Goal: Task Accomplishment & Management: Manage account settings

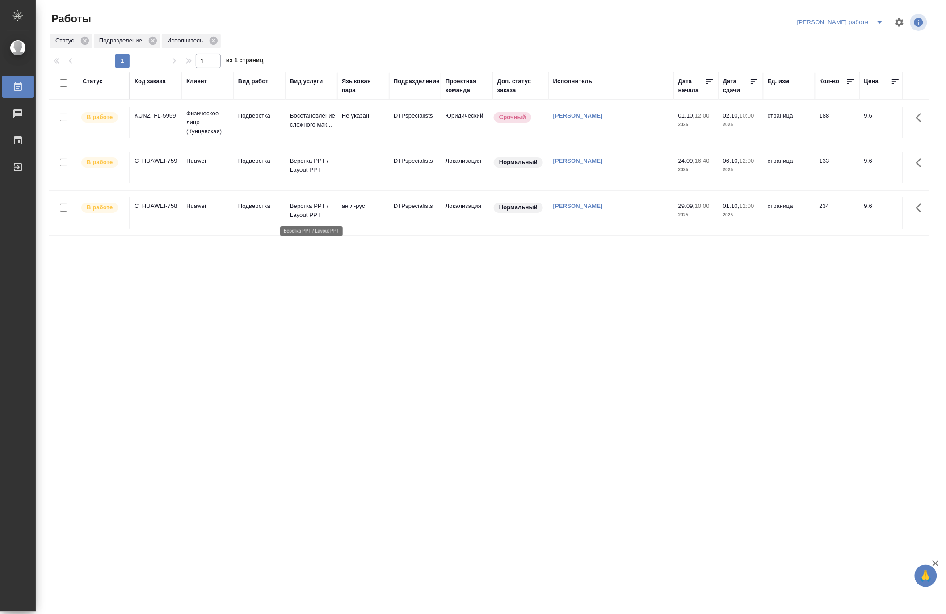
click at [319, 216] on p "Верстка PPT / Layout PPT" at bounding box center [311, 211] width 43 height 18
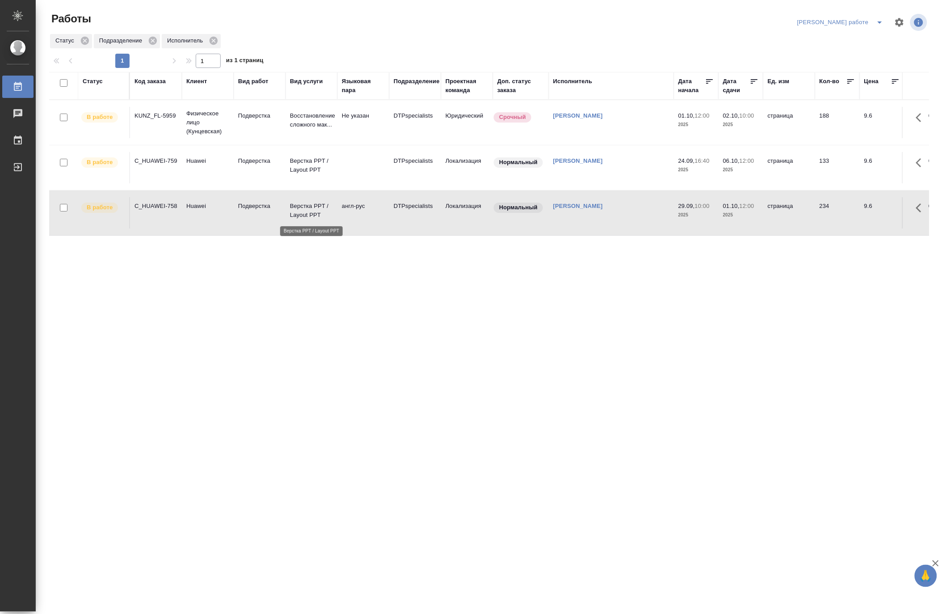
click at [319, 216] on p "Верстка PPT / Layout PPT" at bounding box center [311, 211] width 43 height 18
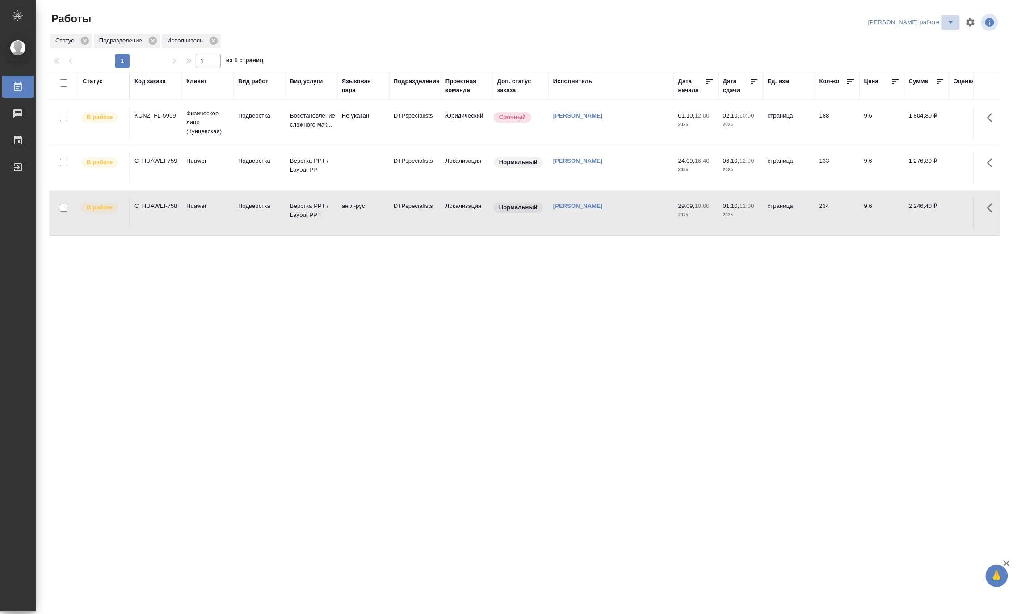
click at [946, 20] on icon "split button" at bounding box center [951, 22] width 11 height 11
click at [941, 52] on li "[PERSON_NAME]" at bounding box center [919, 54] width 81 height 14
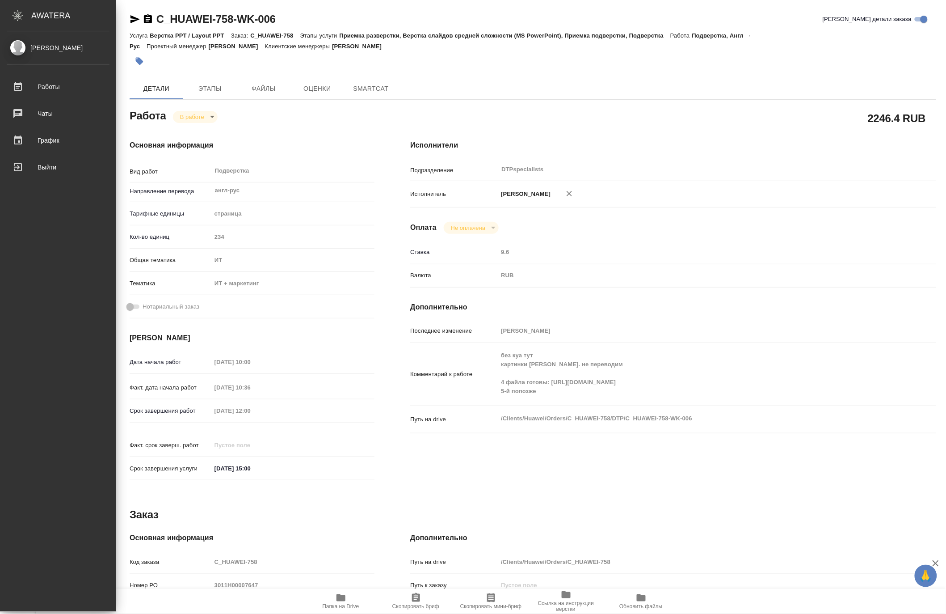
type textarea "x"
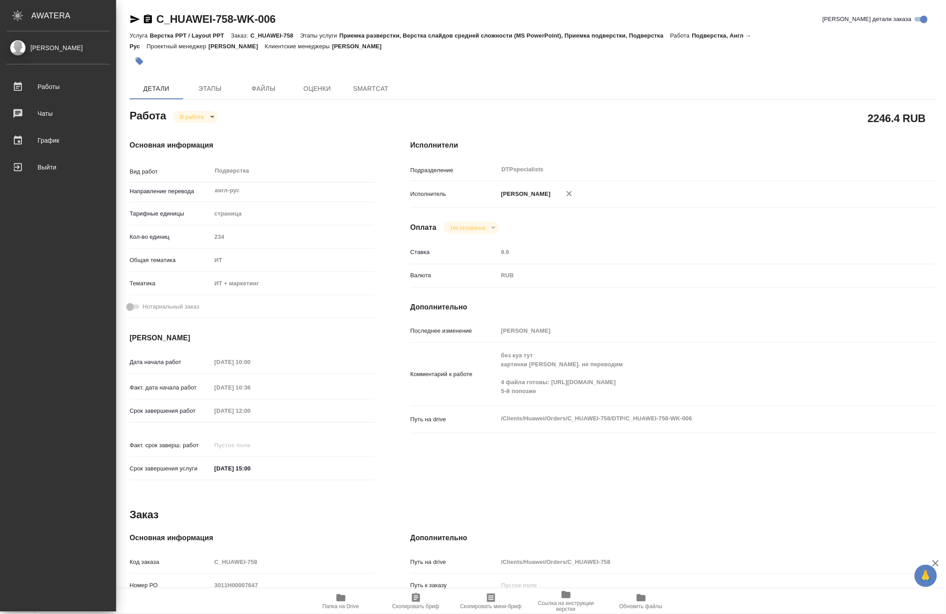
type textarea "x"
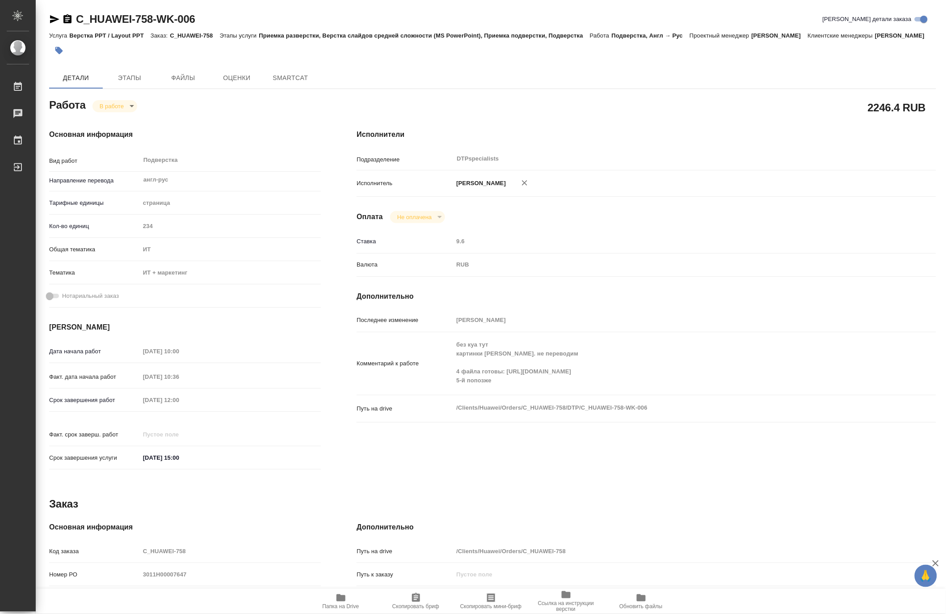
type textarea "x"
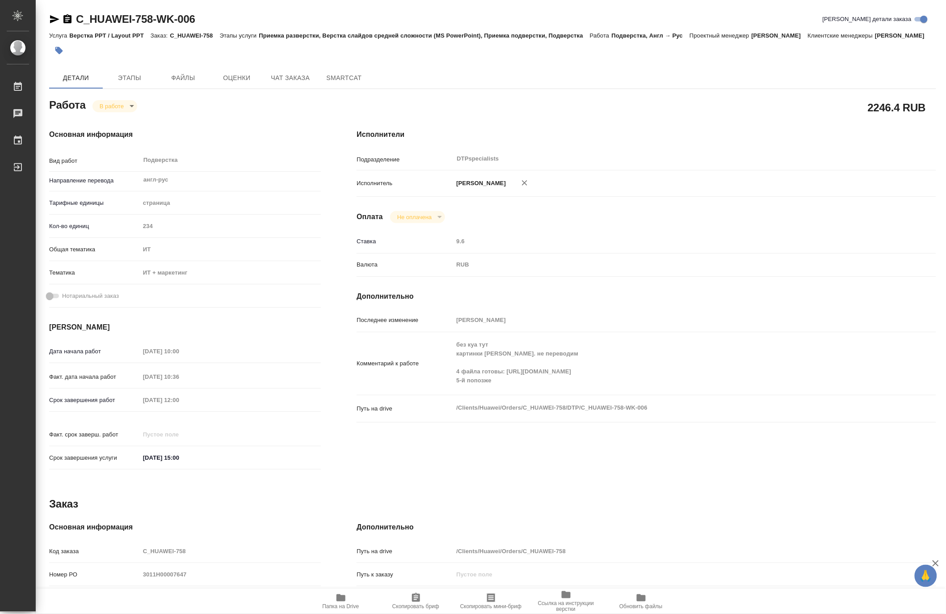
type textarea "x"
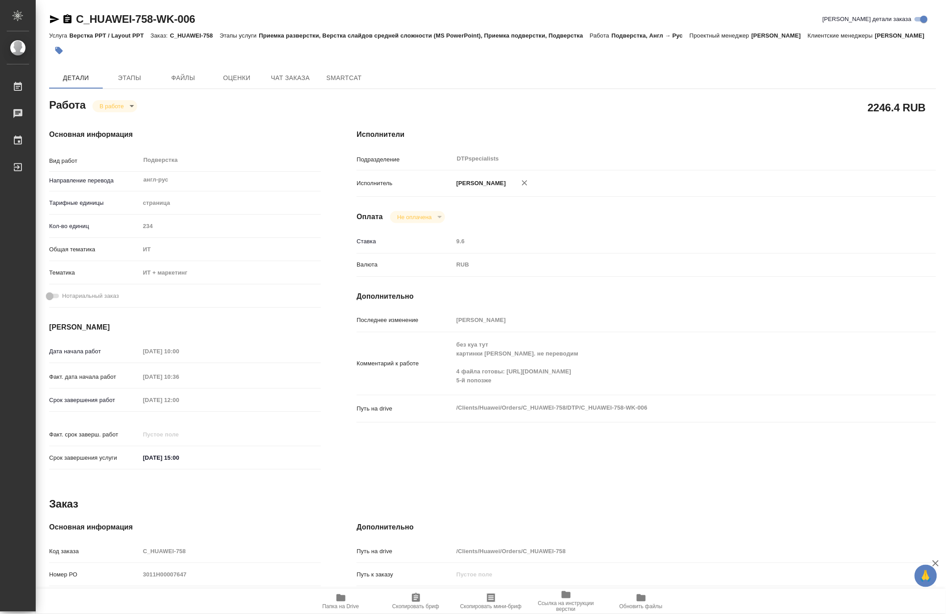
type textarea "x"
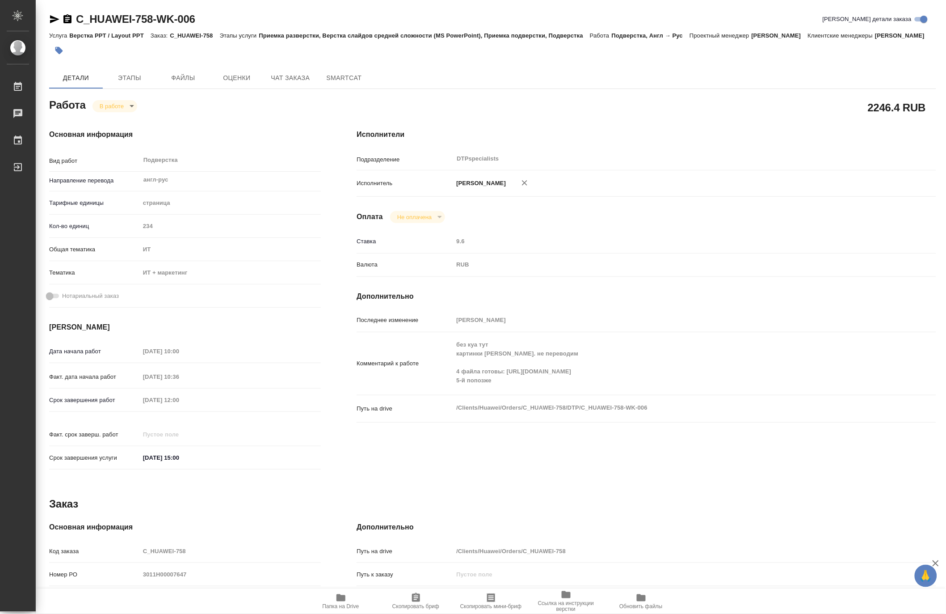
type textarea "x"
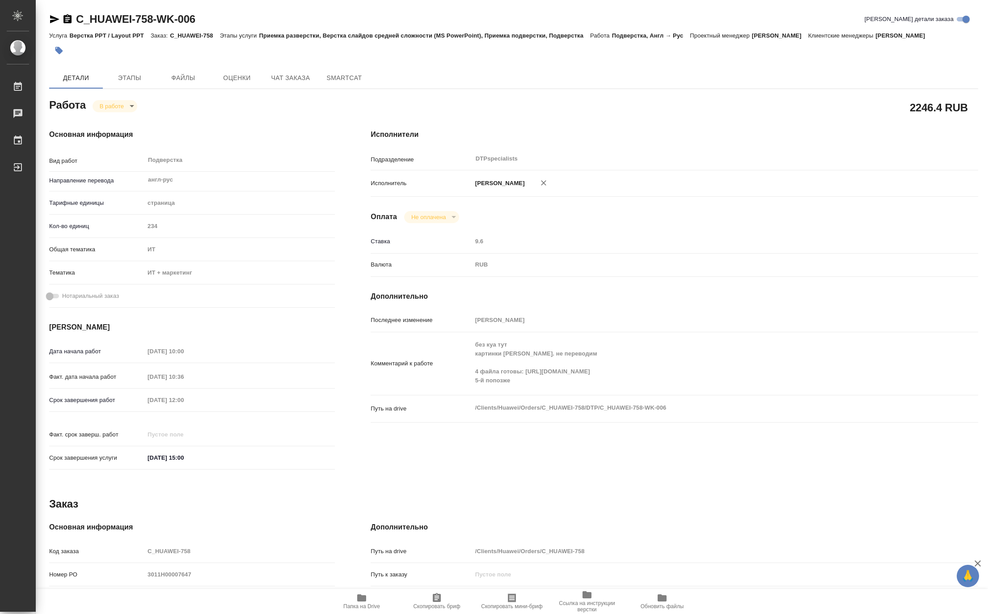
type textarea "x"
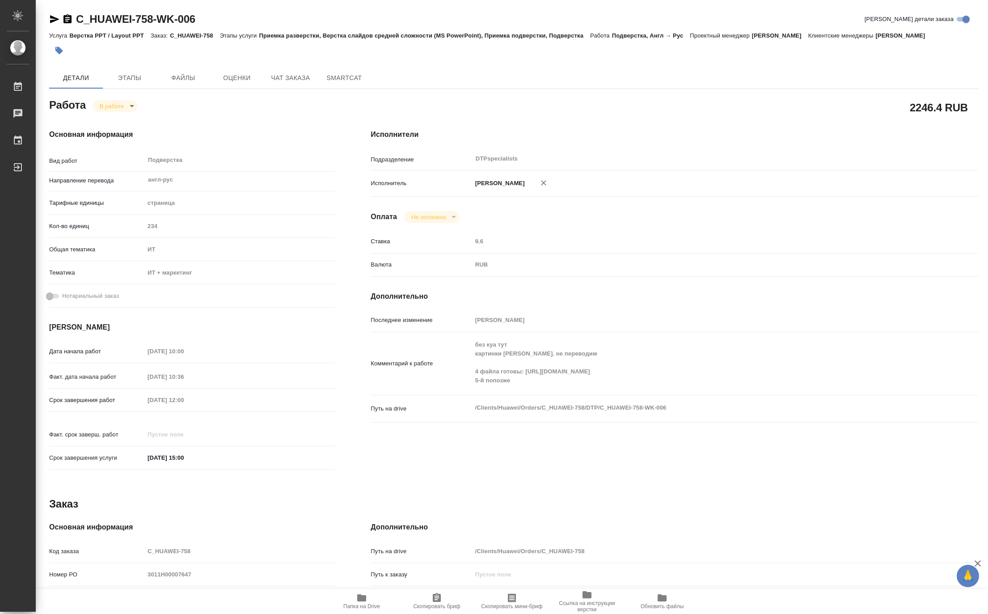
type textarea "x"
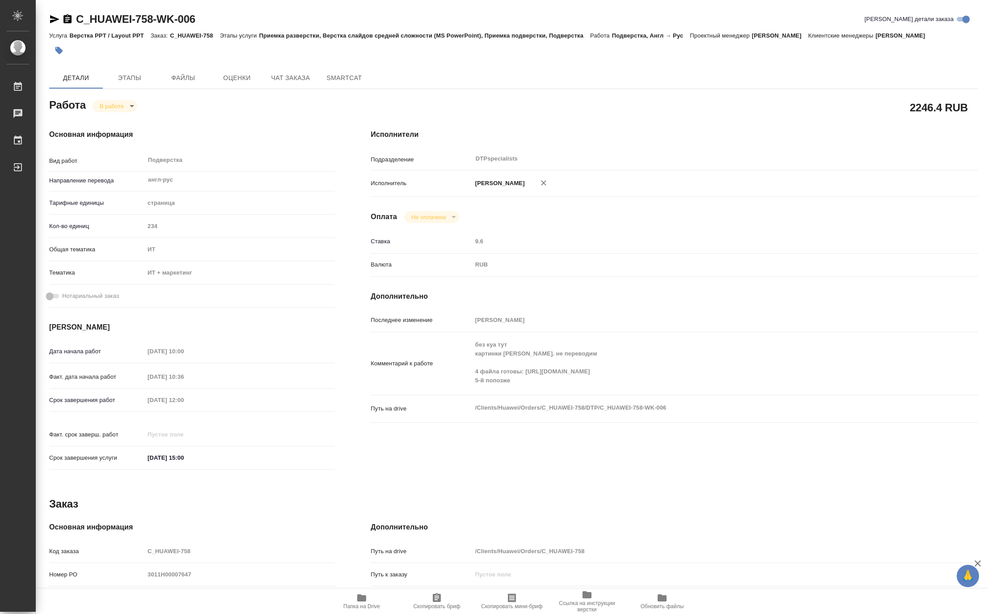
type textarea "x"
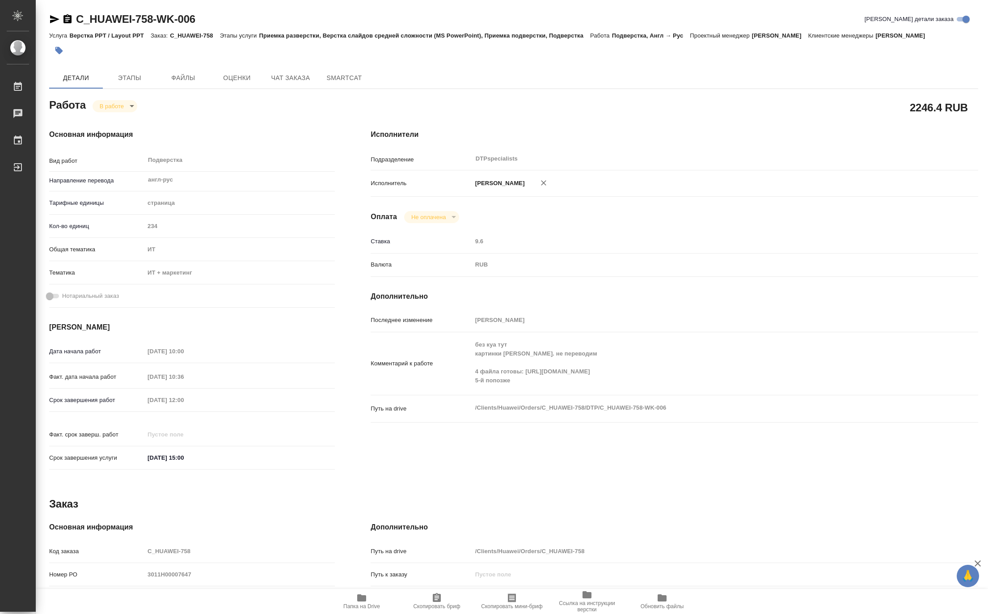
type textarea "x"
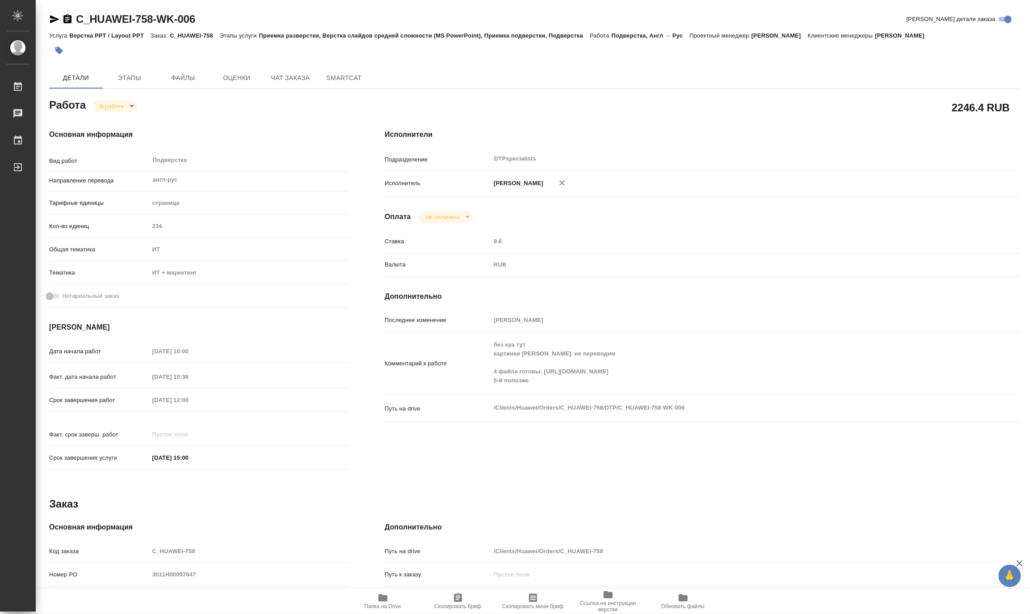
type textarea "x"
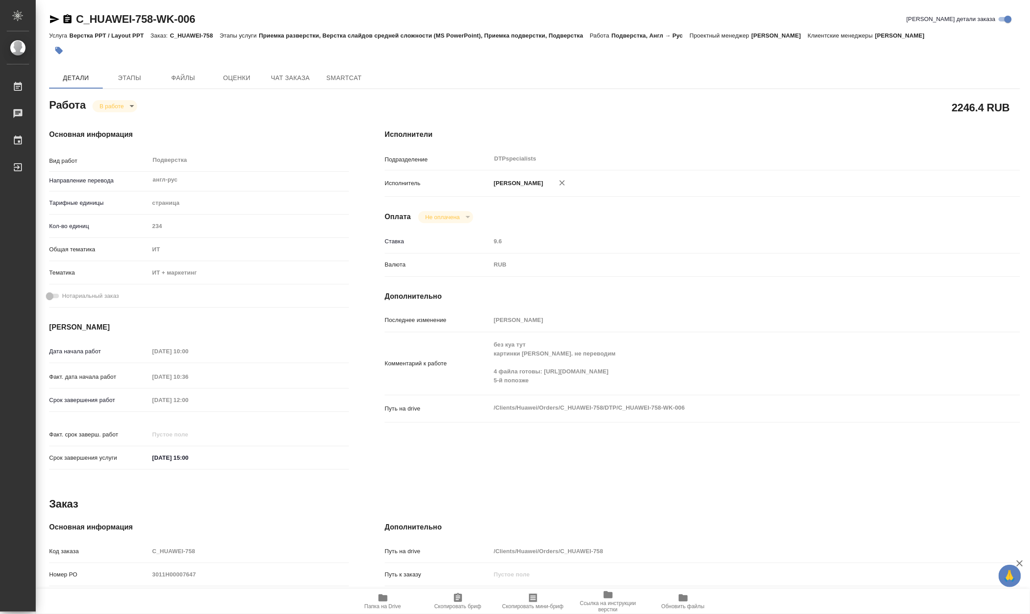
type textarea "x"
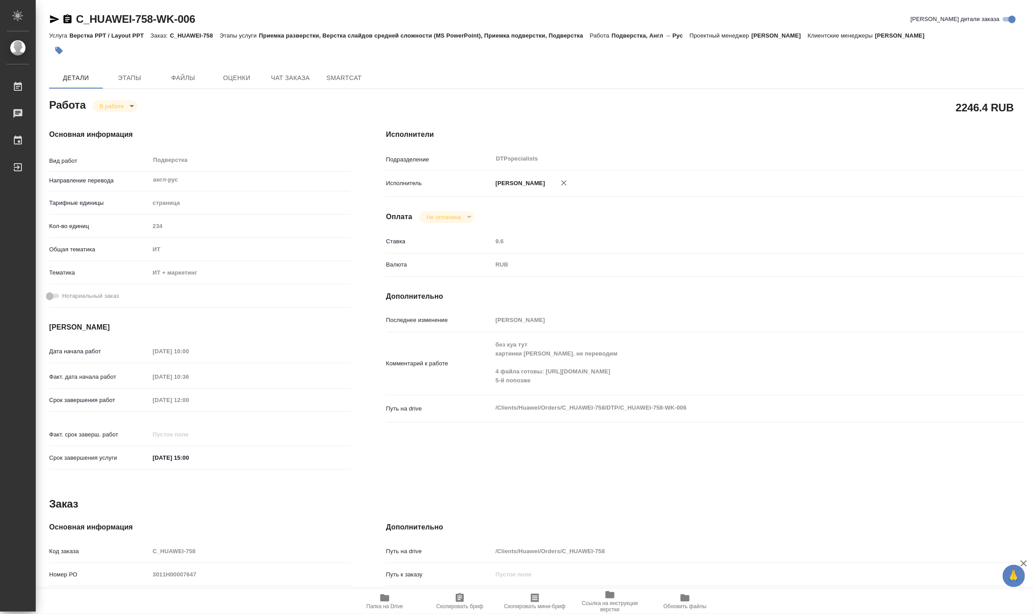
type textarea "x"
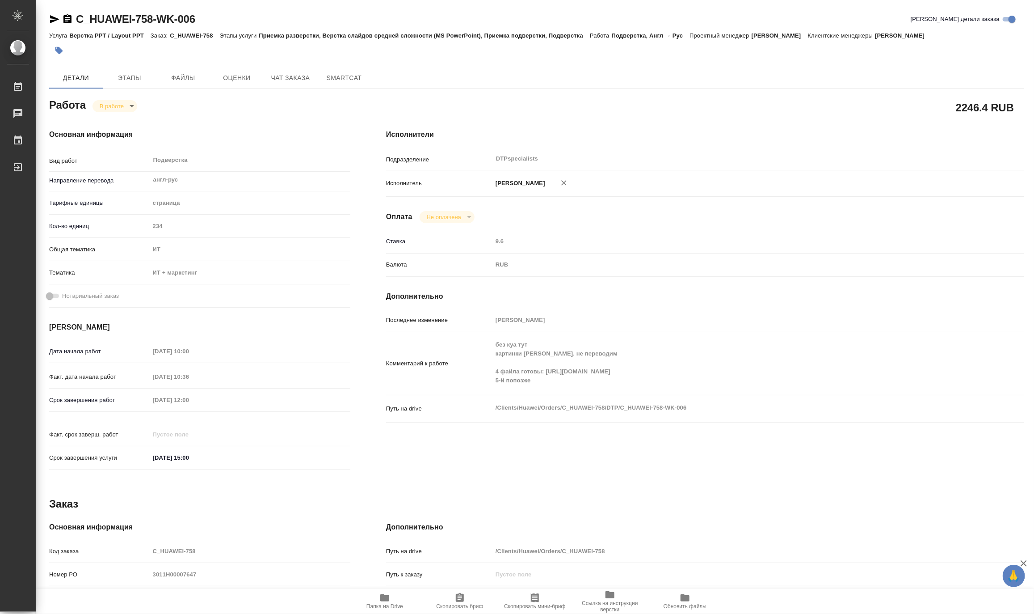
type textarea "x"
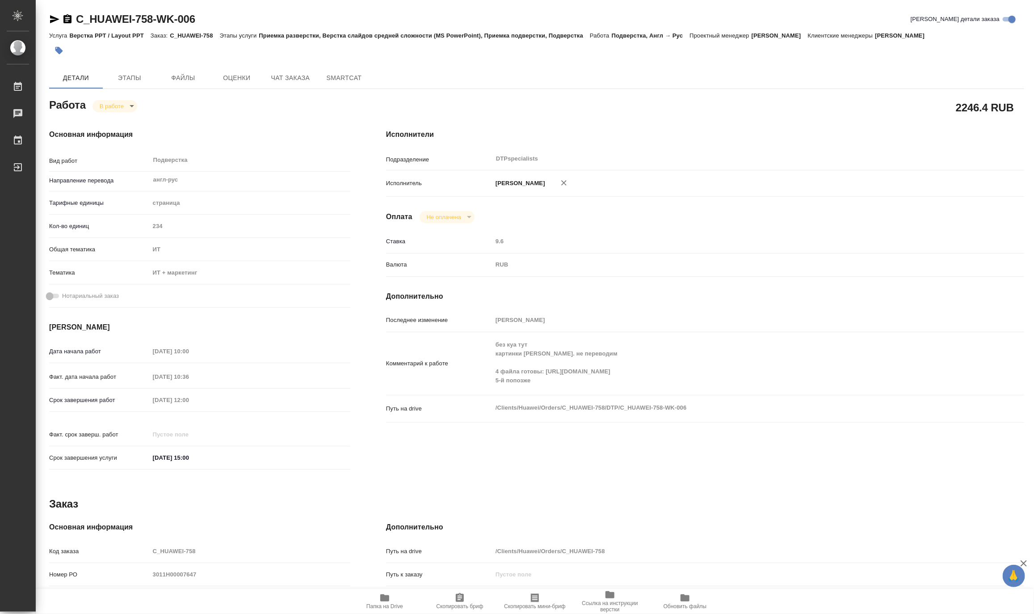
type textarea "x"
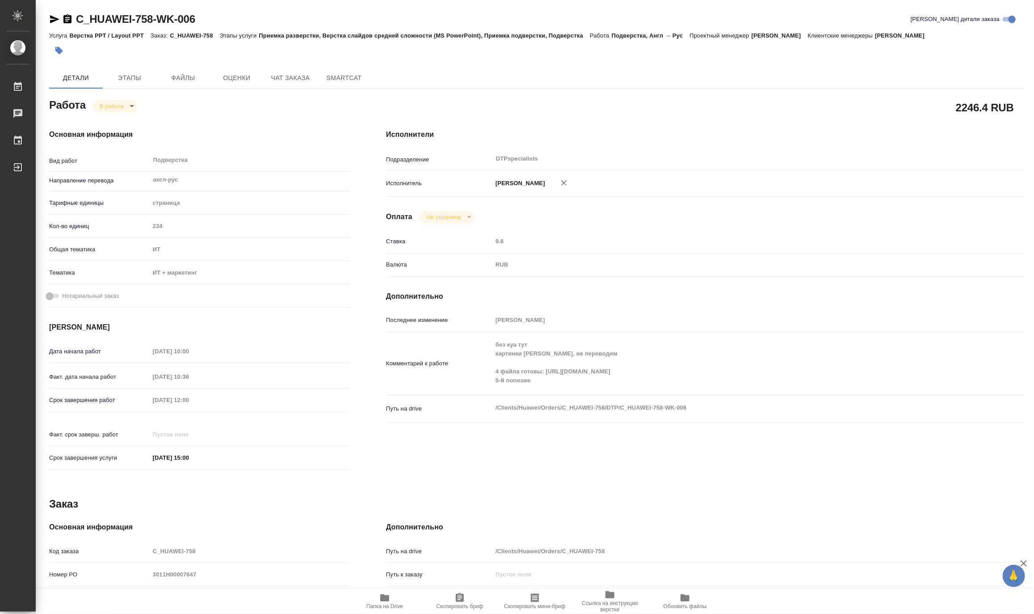
type textarea "x"
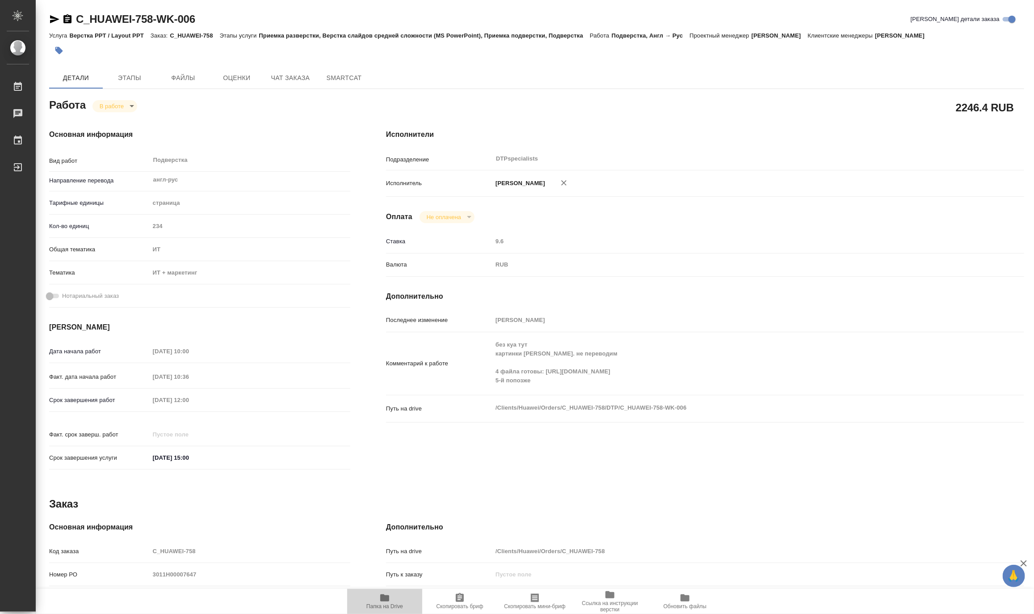
click at [387, 603] on span "Папка на Drive" at bounding box center [384, 606] width 37 height 6
type textarea "x"
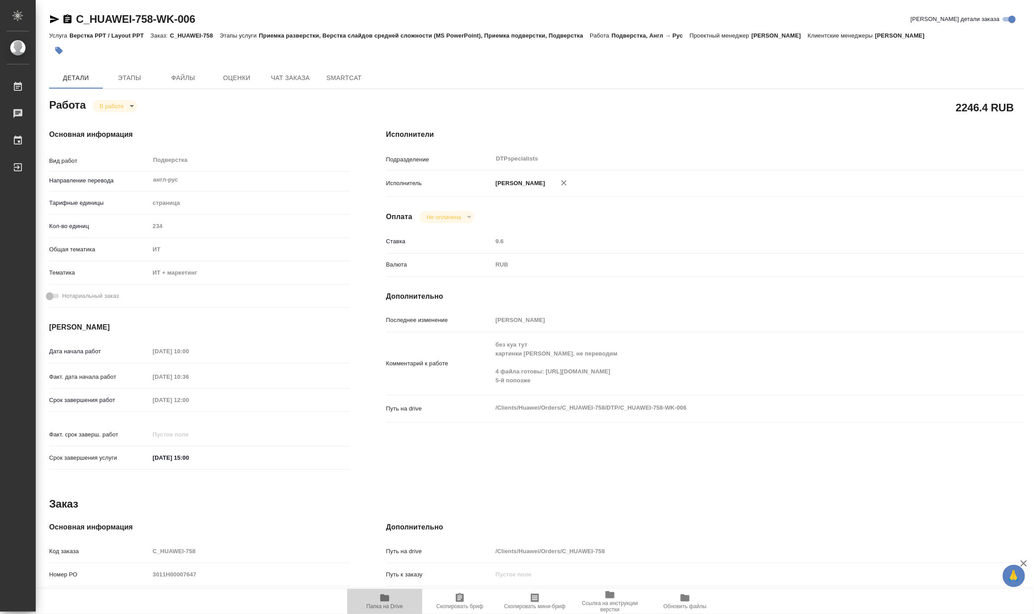
type textarea "x"
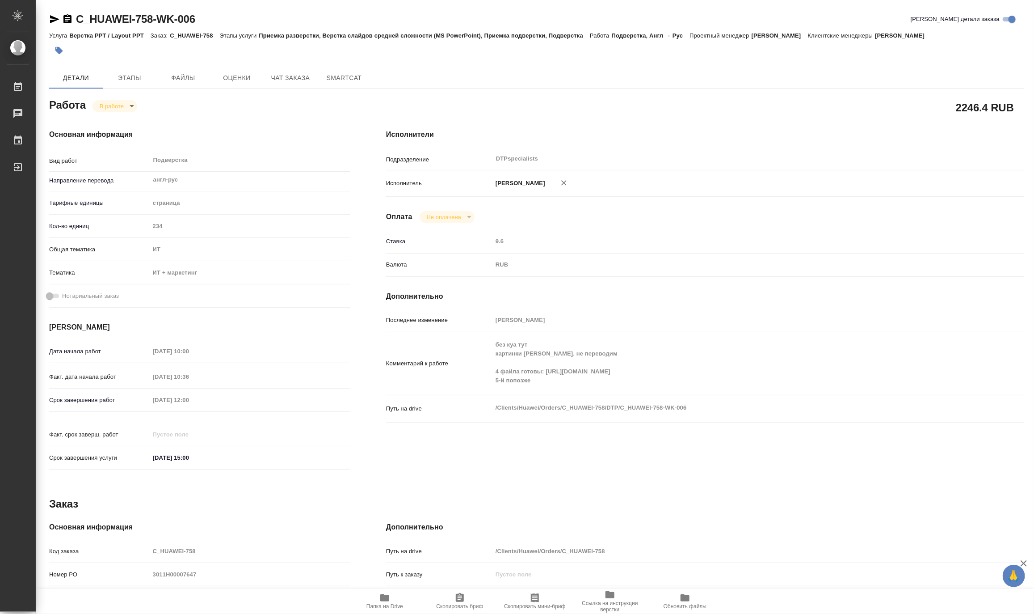
type textarea "x"
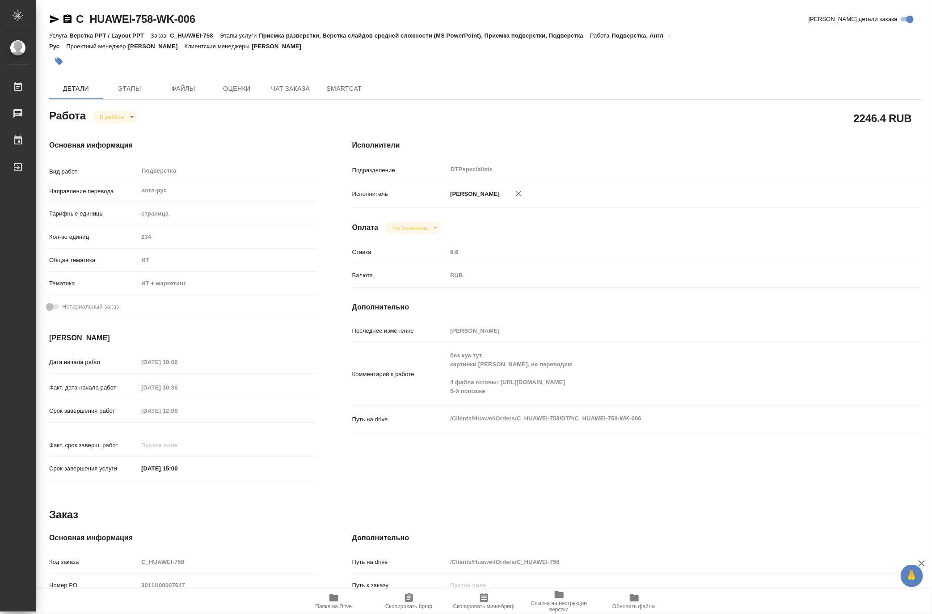
type textarea "x"
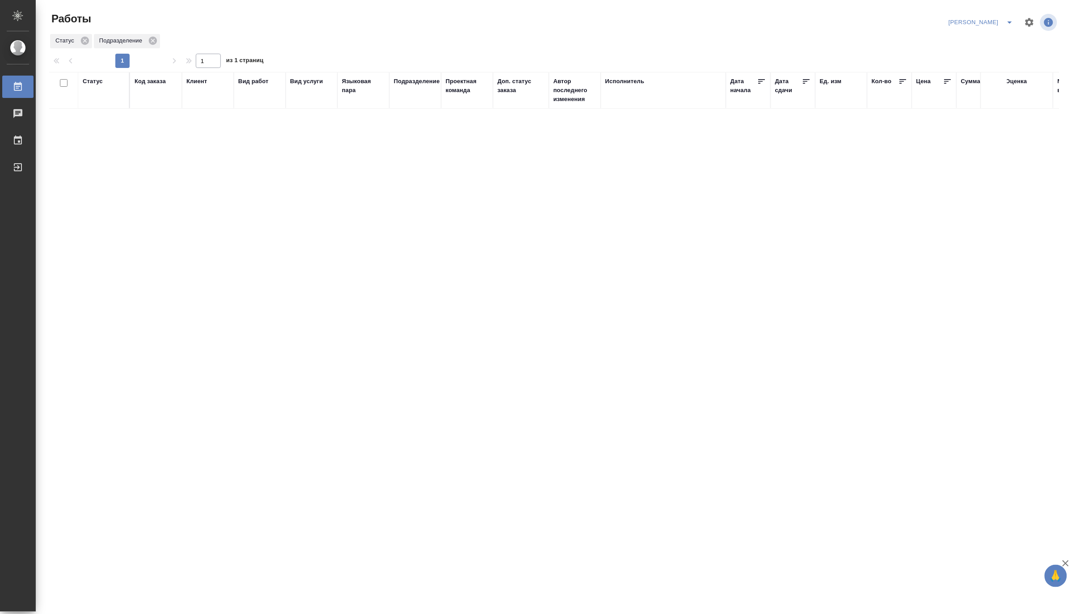
click at [163, 83] on div "Код заказа" at bounding box center [150, 81] width 31 height 9
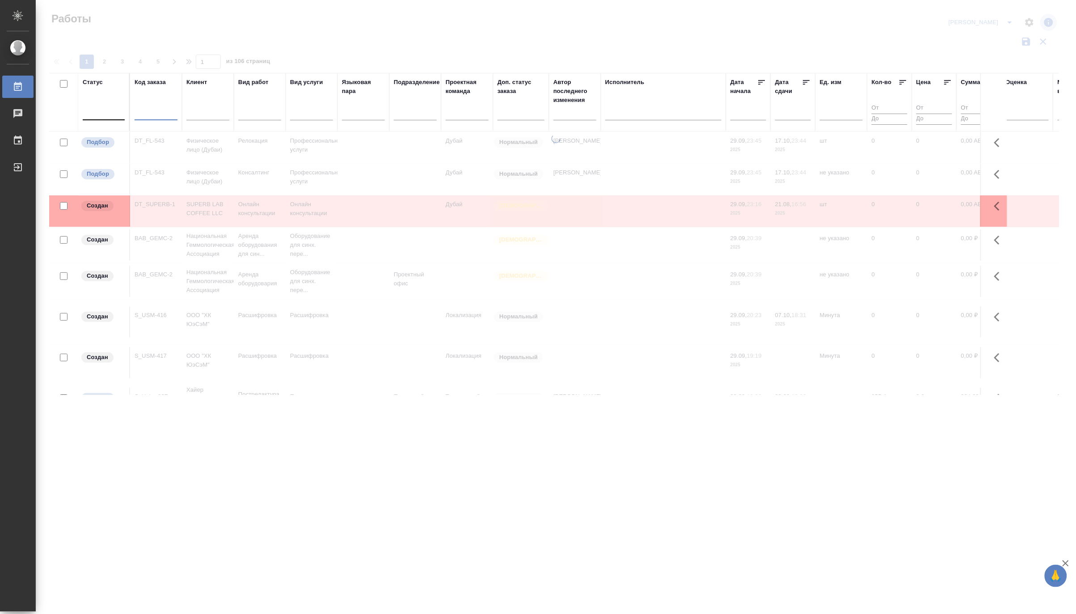
click at [153, 112] on input "text" at bounding box center [156, 114] width 43 height 11
paste input "KRL_Metrot-3"
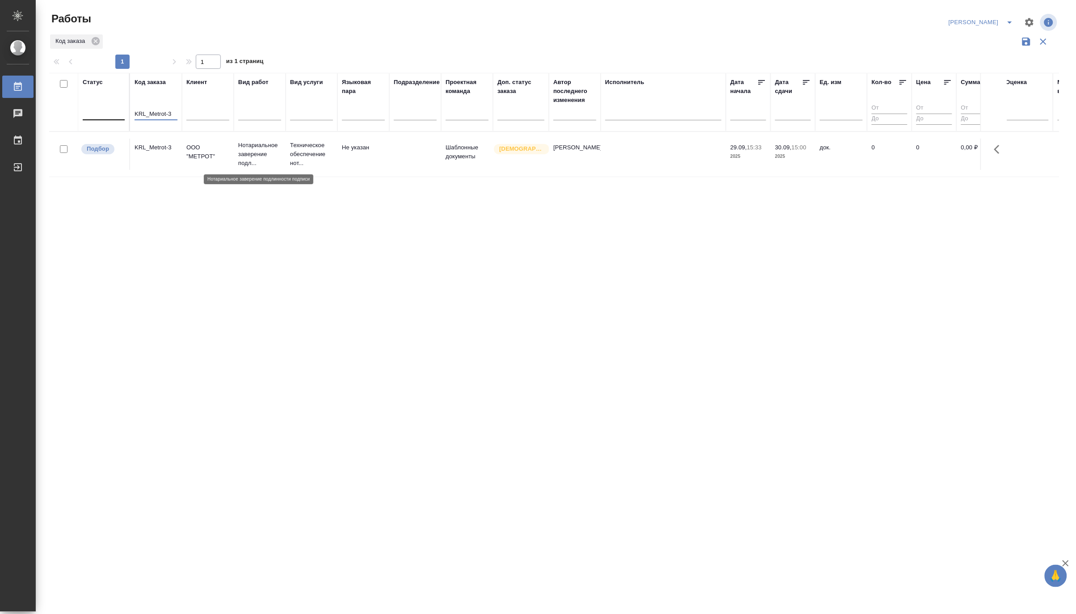
type input "KRL_Metrot-3"
click at [248, 153] on p "Нотариальное заверение подл..." at bounding box center [259, 154] width 43 height 27
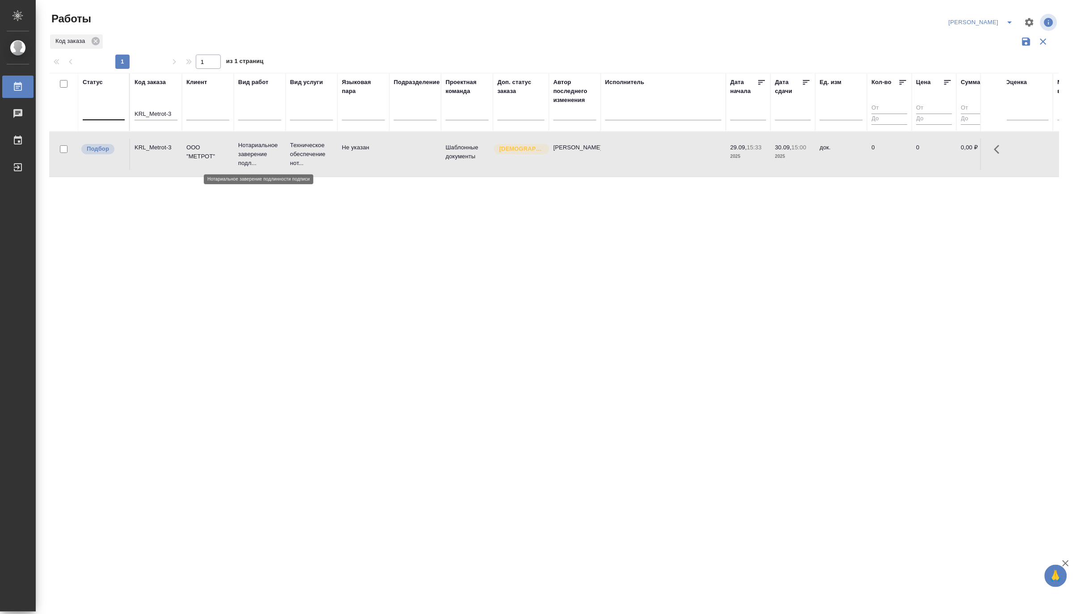
click at [248, 153] on p "Нотариальное заверение подл..." at bounding box center [259, 154] width 43 height 27
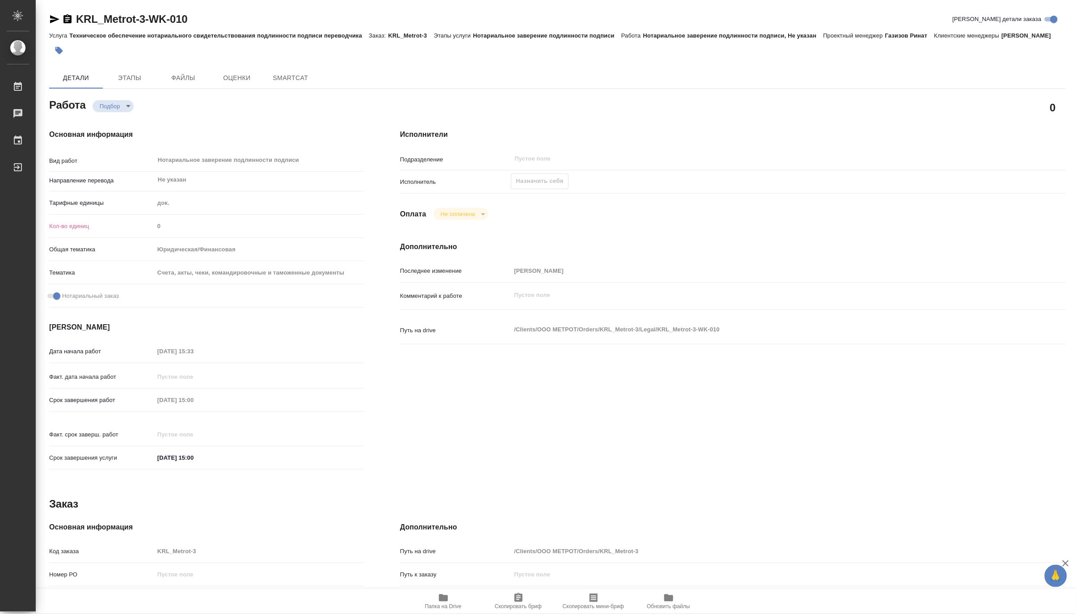
type textarea "x"
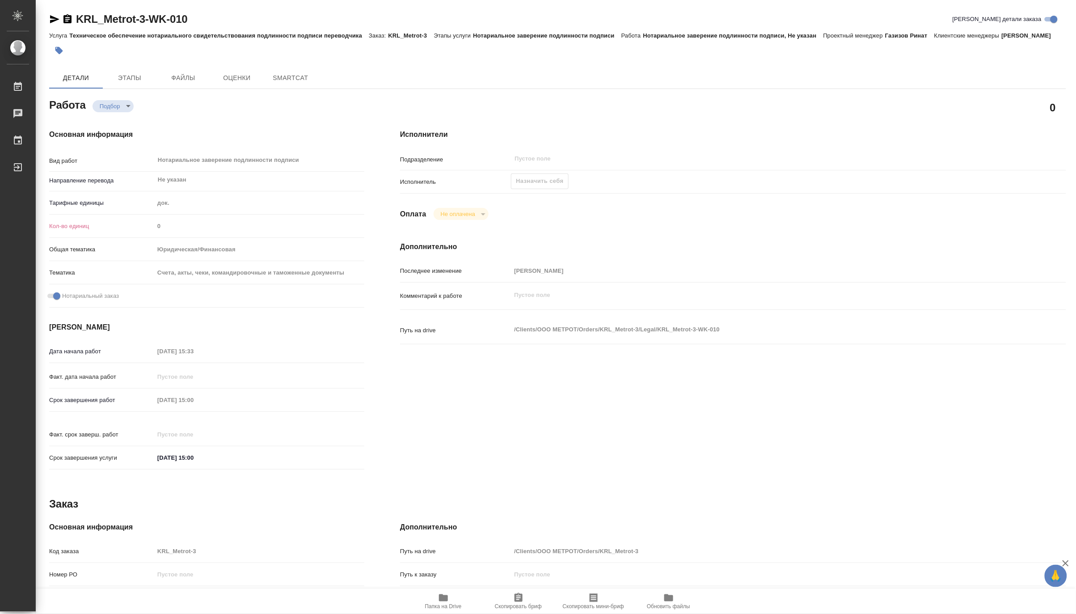
type textarea "x"
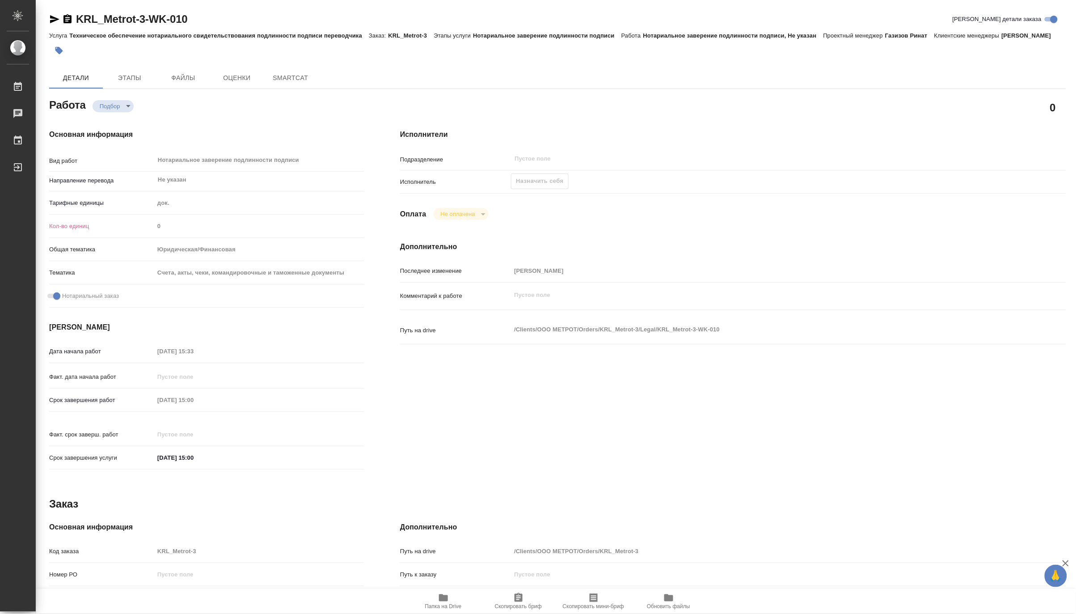
type textarea "x"
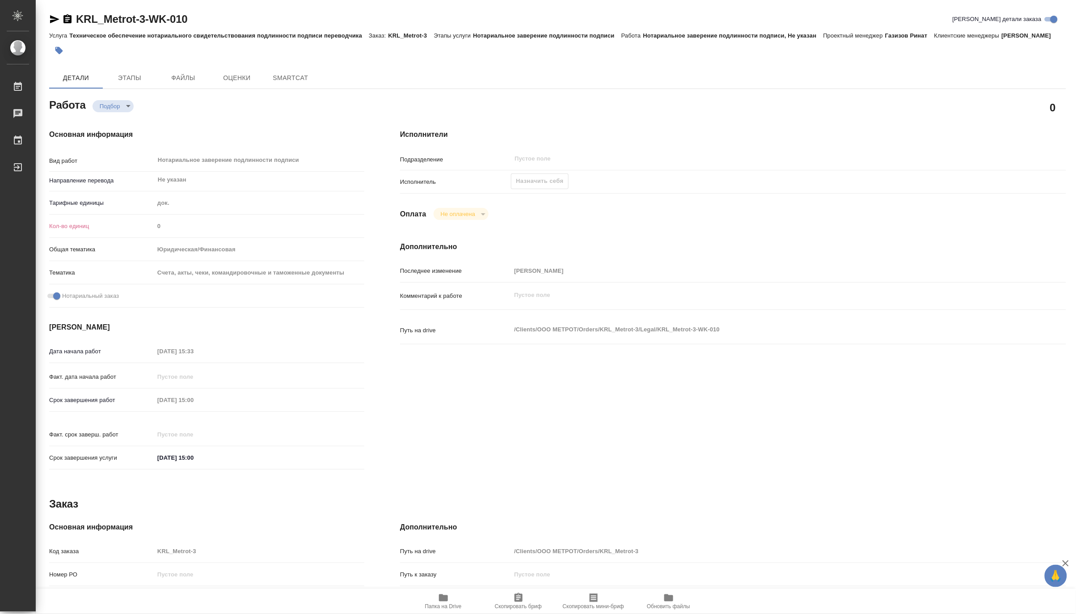
type textarea "x"
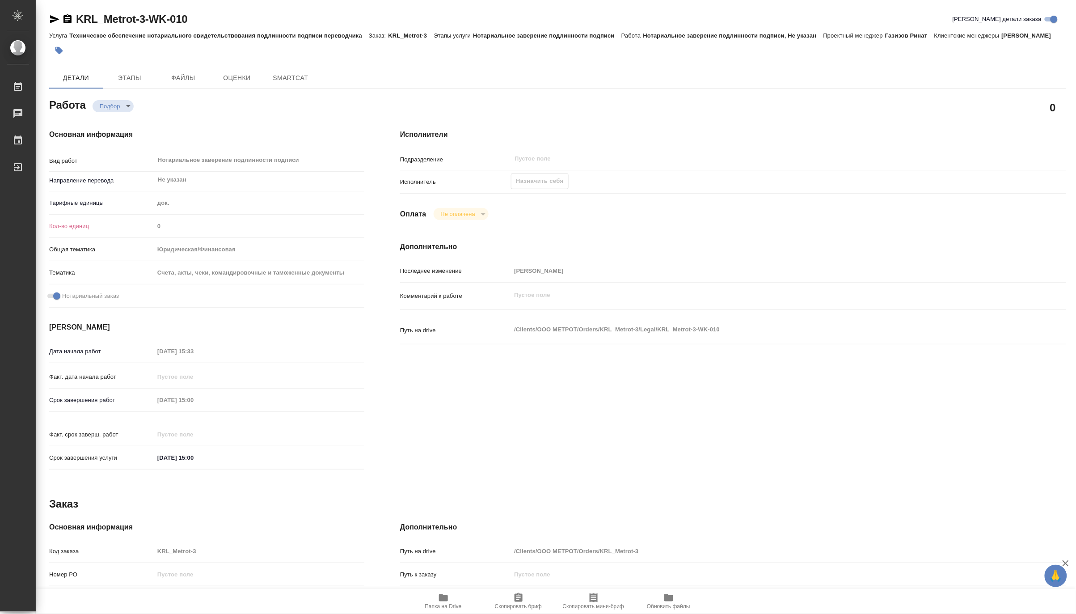
type textarea "x"
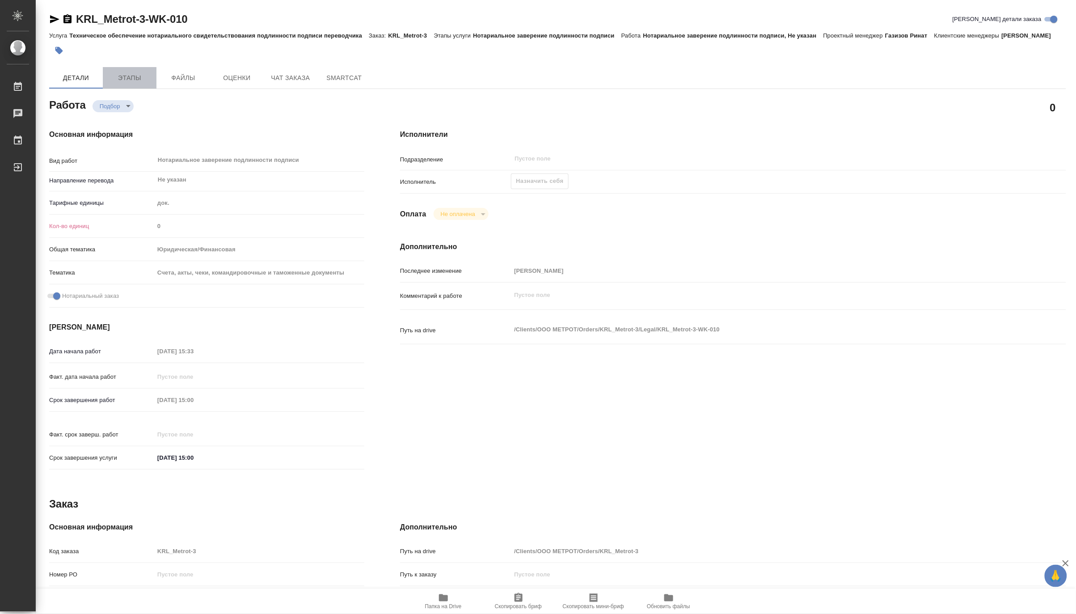
click at [136, 81] on span "Этапы" at bounding box center [129, 77] width 43 height 11
type textarea "x"
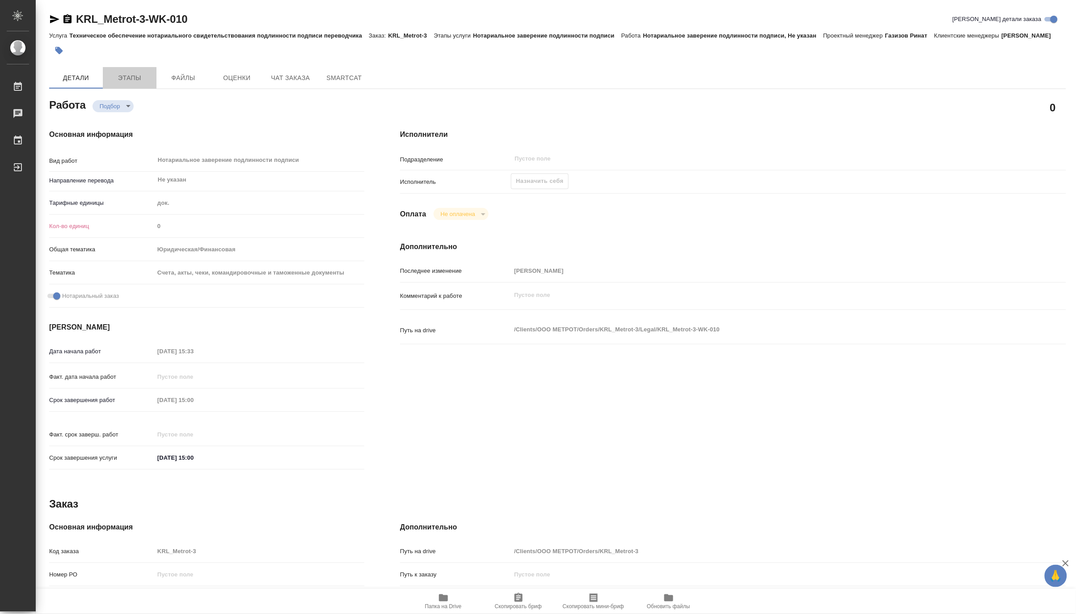
type textarea "x"
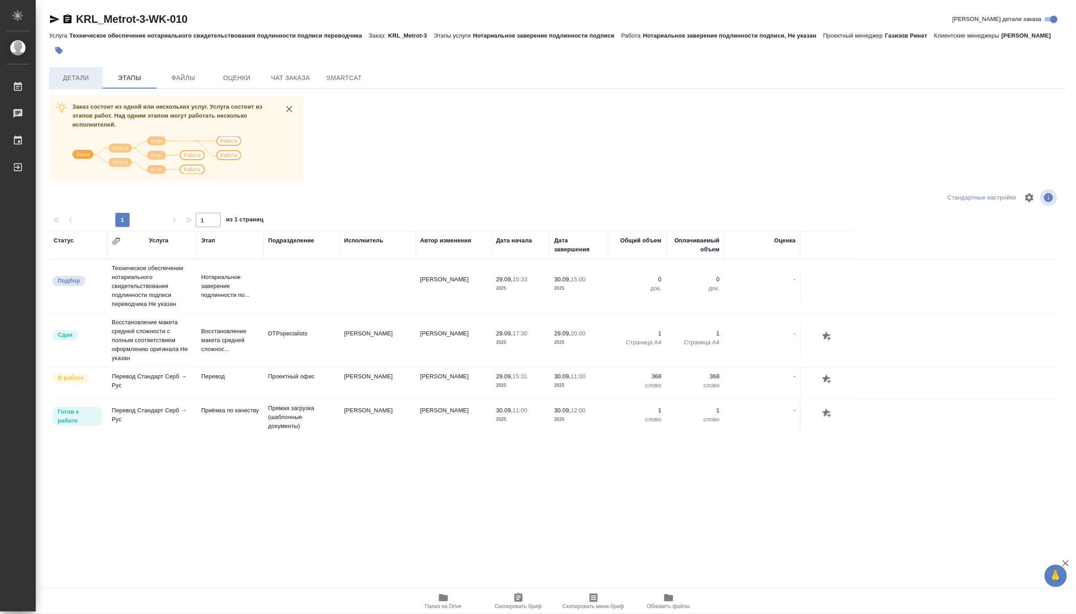
click at [83, 76] on span "Детали" at bounding box center [76, 77] width 43 height 11
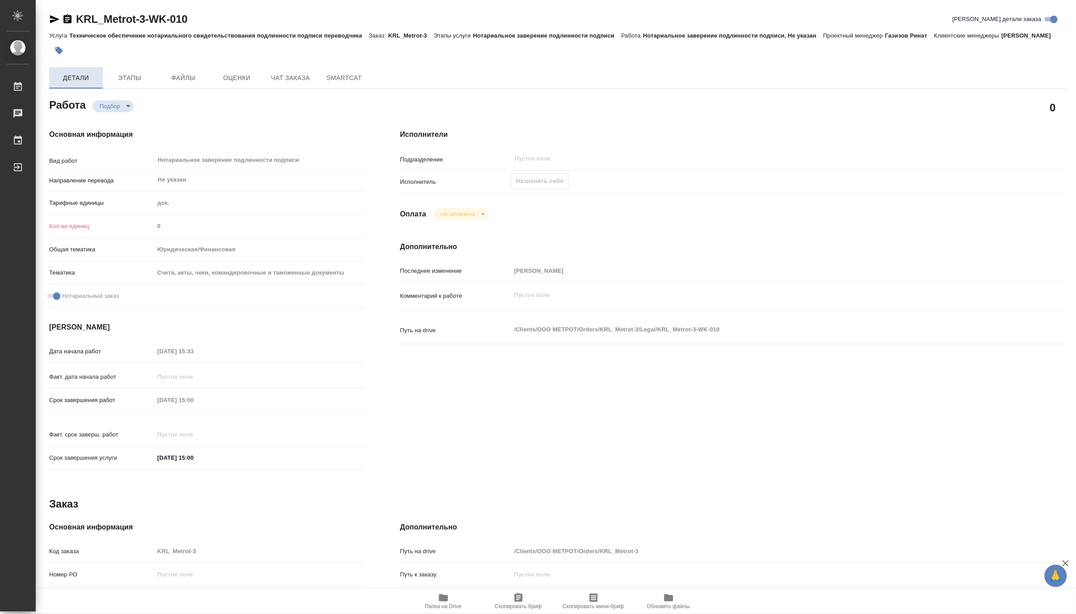
type textarea "x"
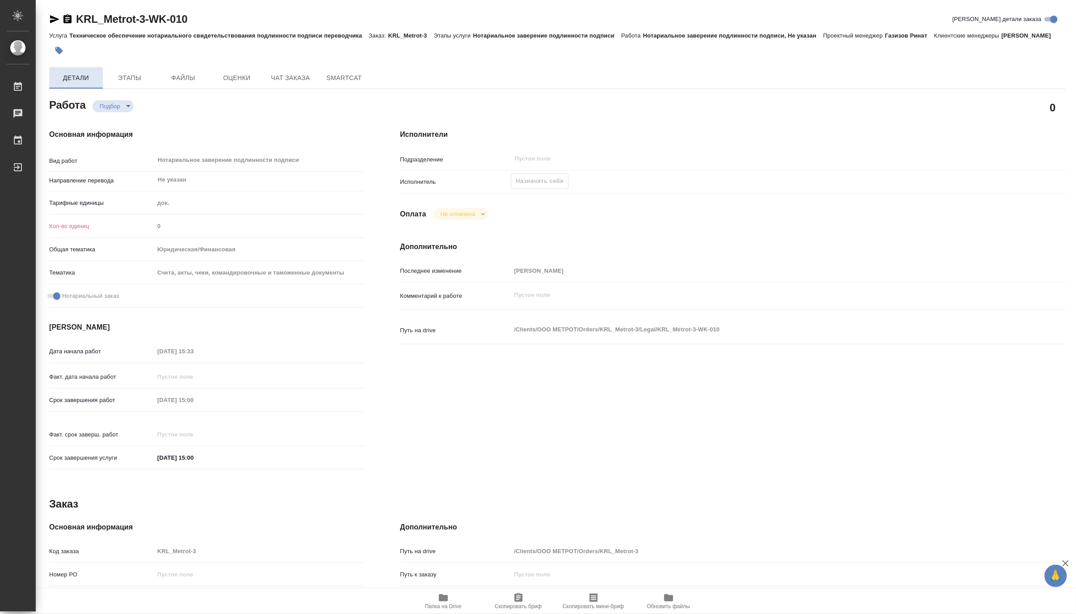
type textarea "x"
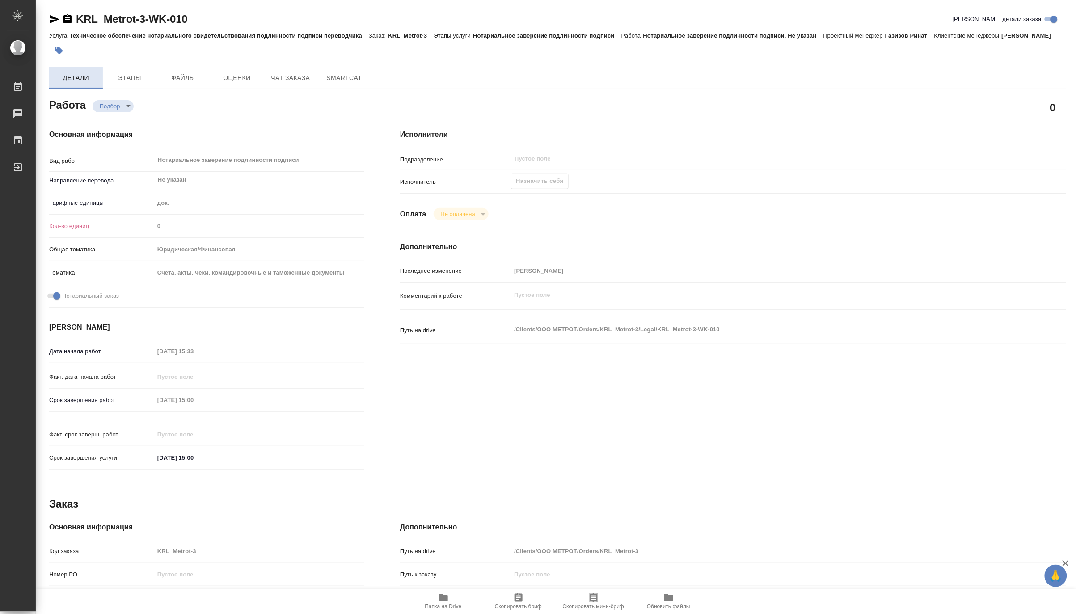
type textarea "x"
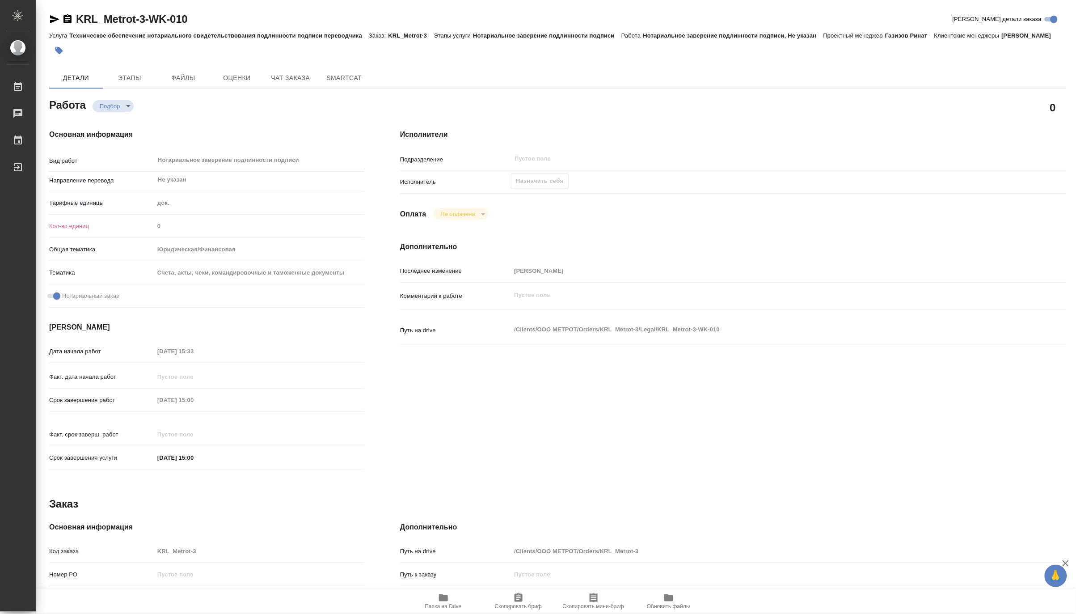
type textarea "x"
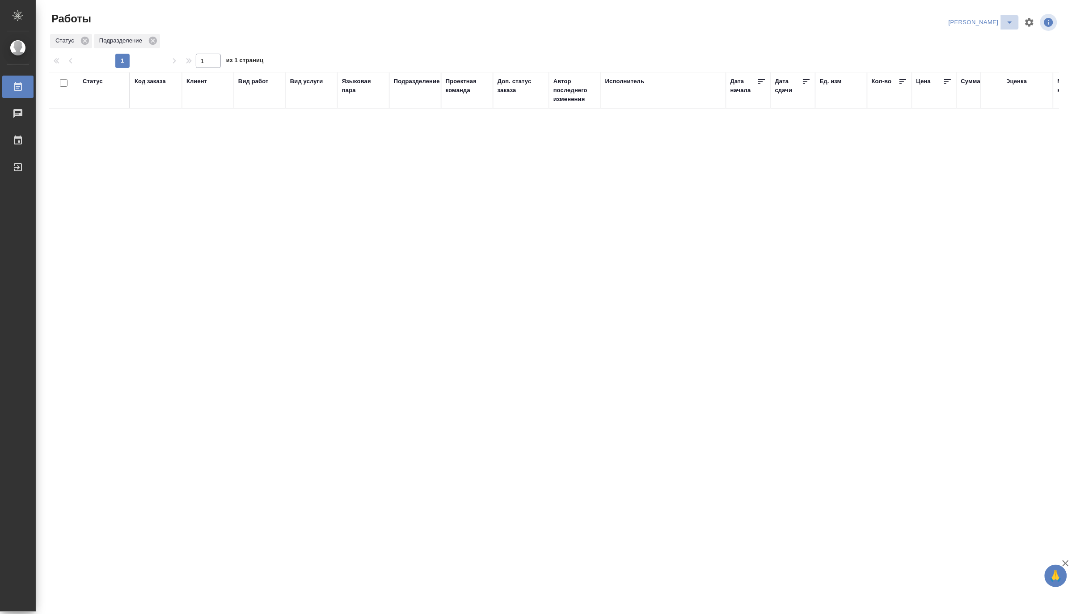
click at [1012, 19] on icon "split button" at bounding box center [1009, 22] width 11 height 11
click at [981, 83] on li "Верстка и Дизайн" at bounding box center [976, 83] width 86 height 14
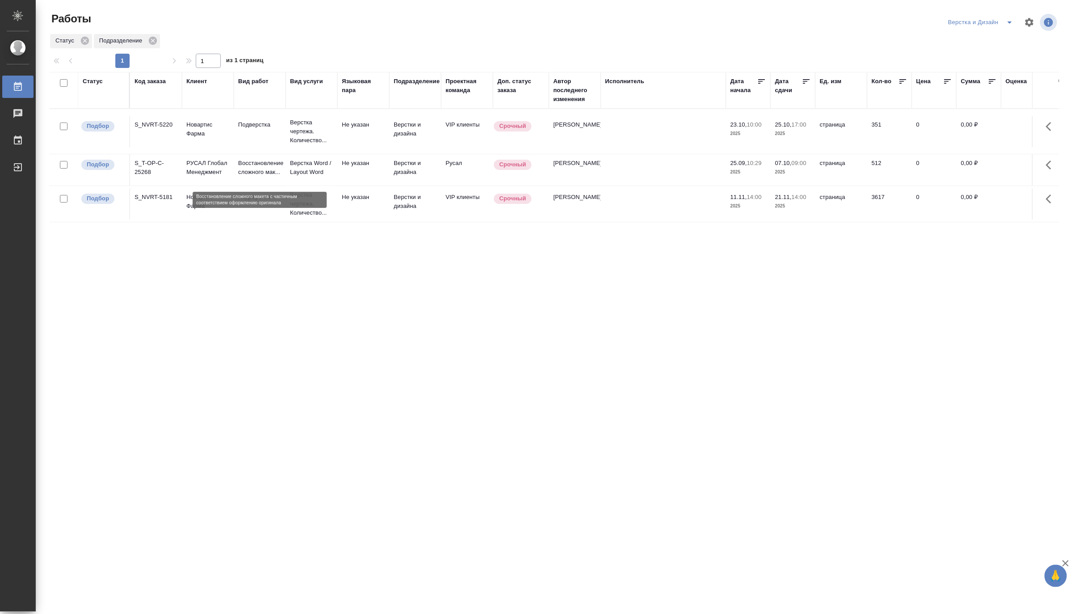
click at [251, 168] on p "Восстановление сложного мак..." at bounding box center [259, 168] width 43 height 18
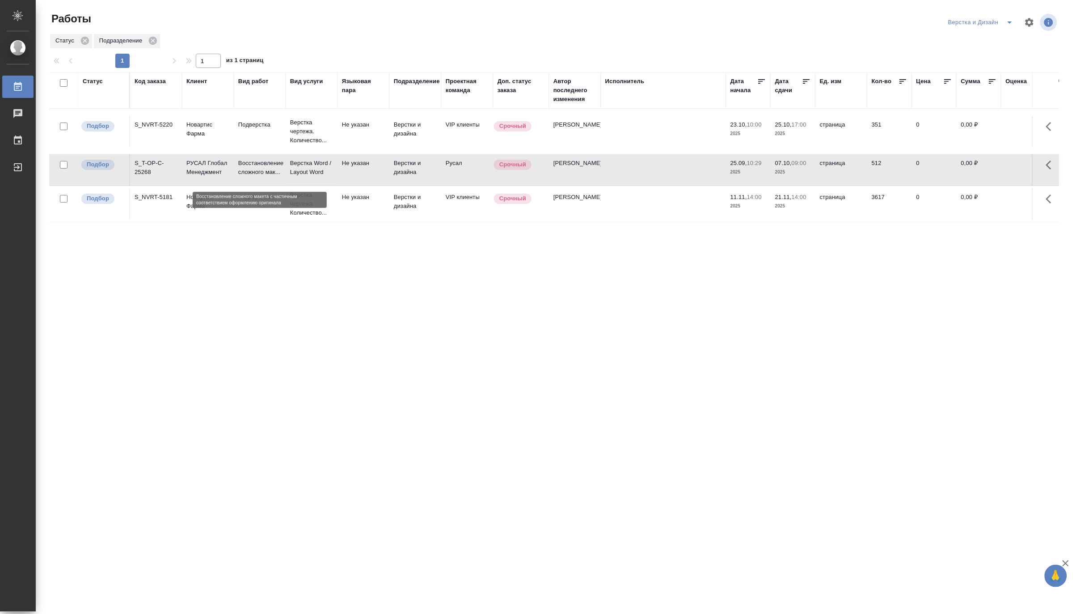
click at [251, 168] on p "Восстановление сложного мак..." at bounding box center [259, 168] width 43 height 18
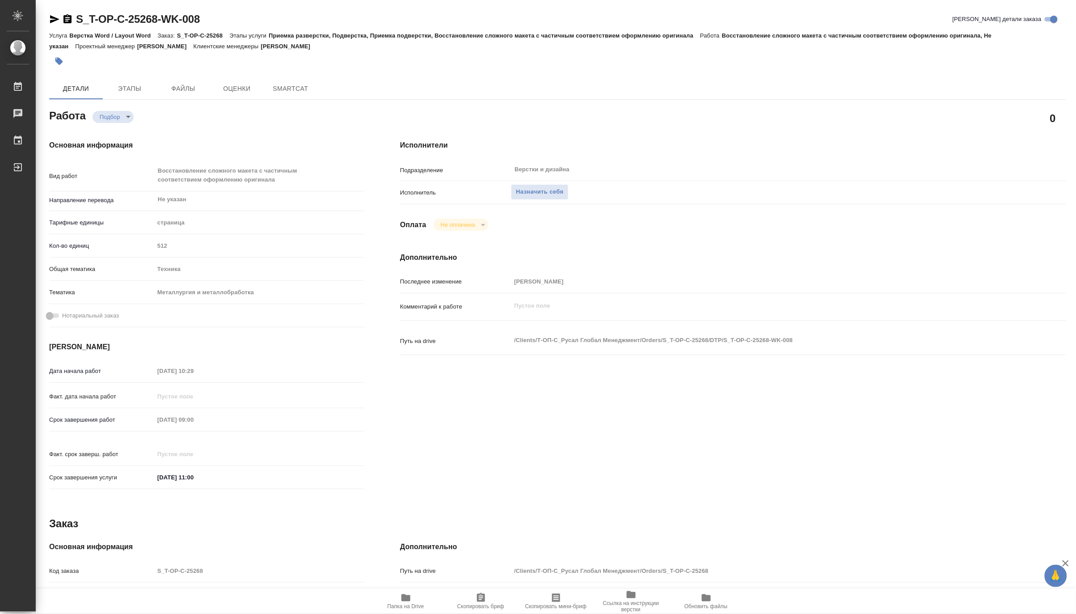
type textarea "x"
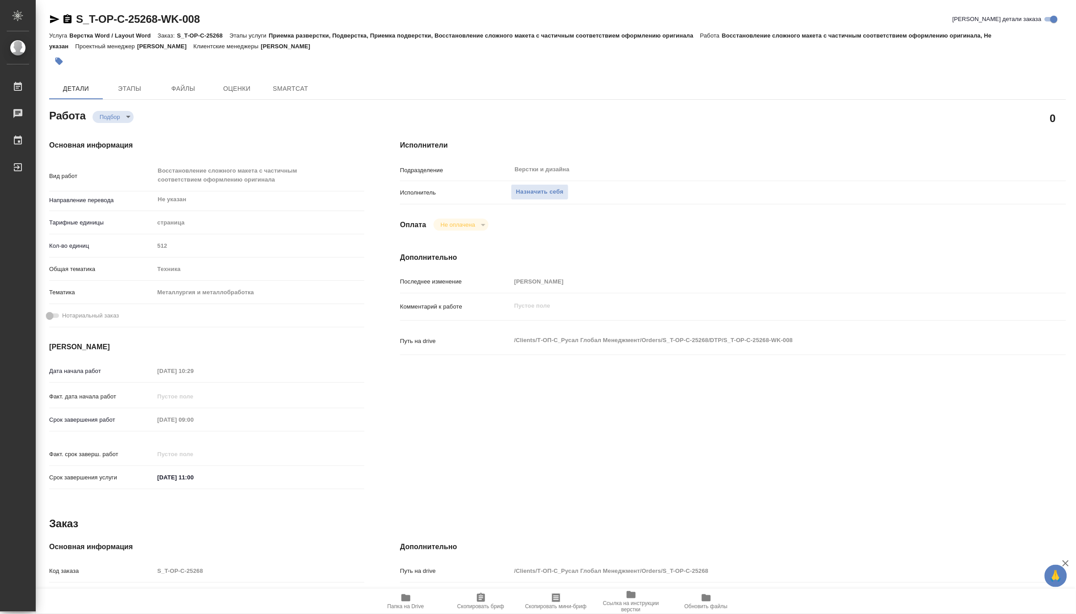
type textarea "x"
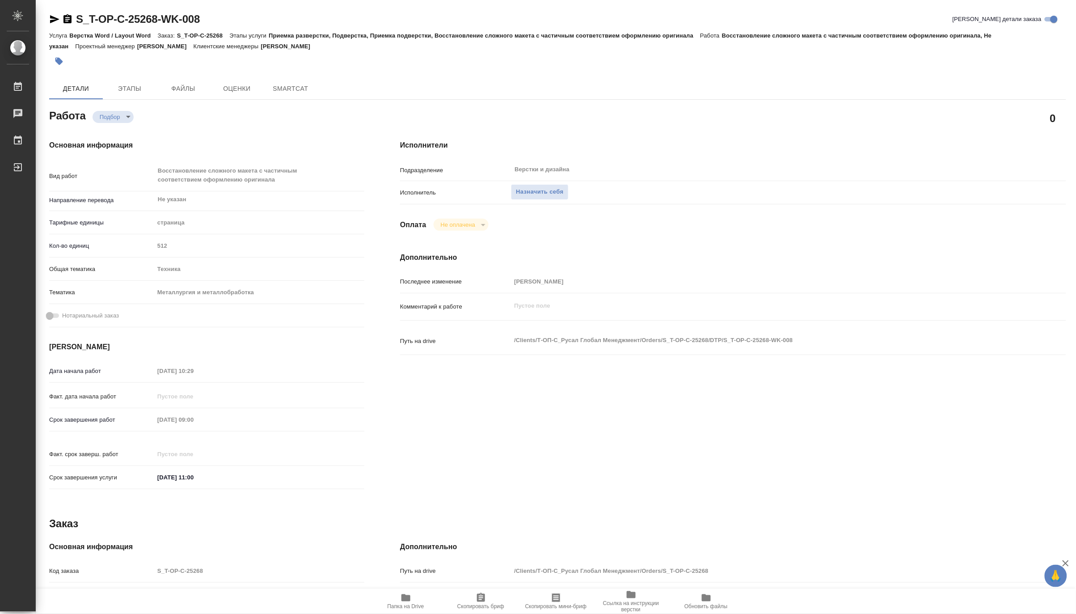
type textarea "x"
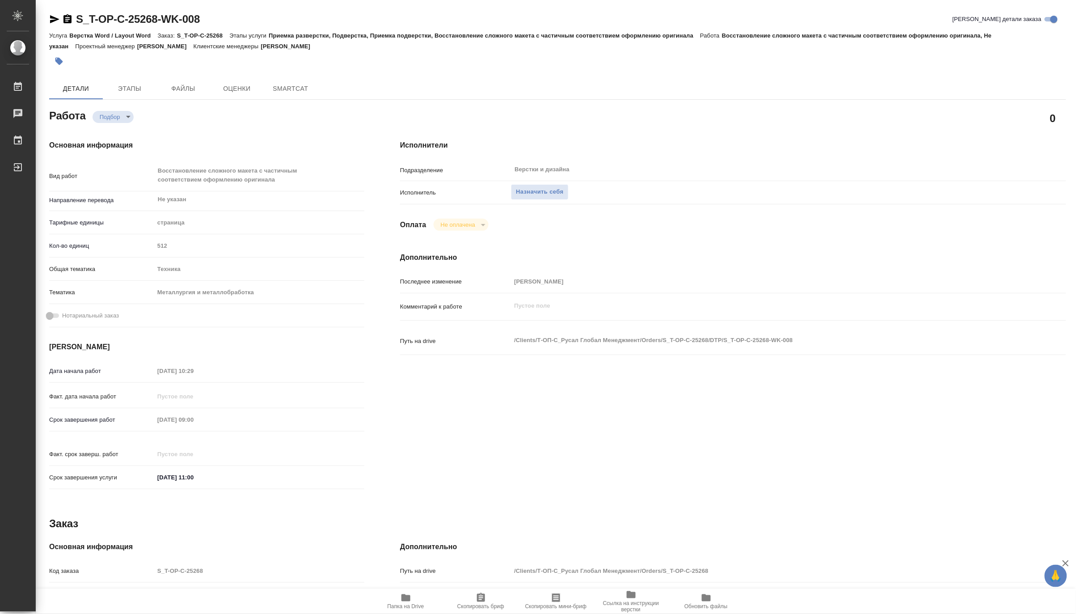
type textarea "x"
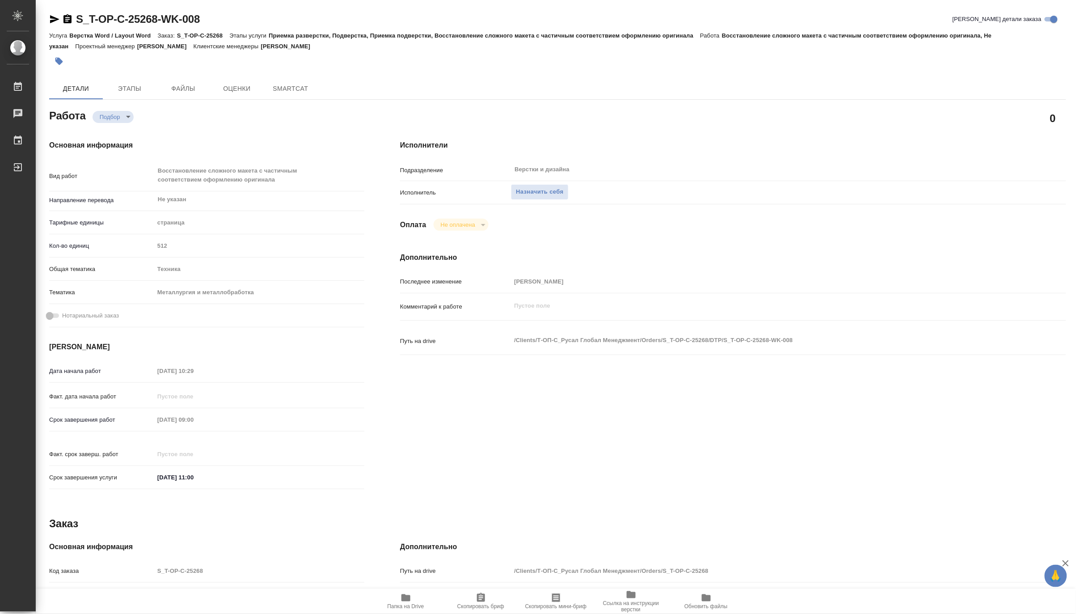
type textarea "x"
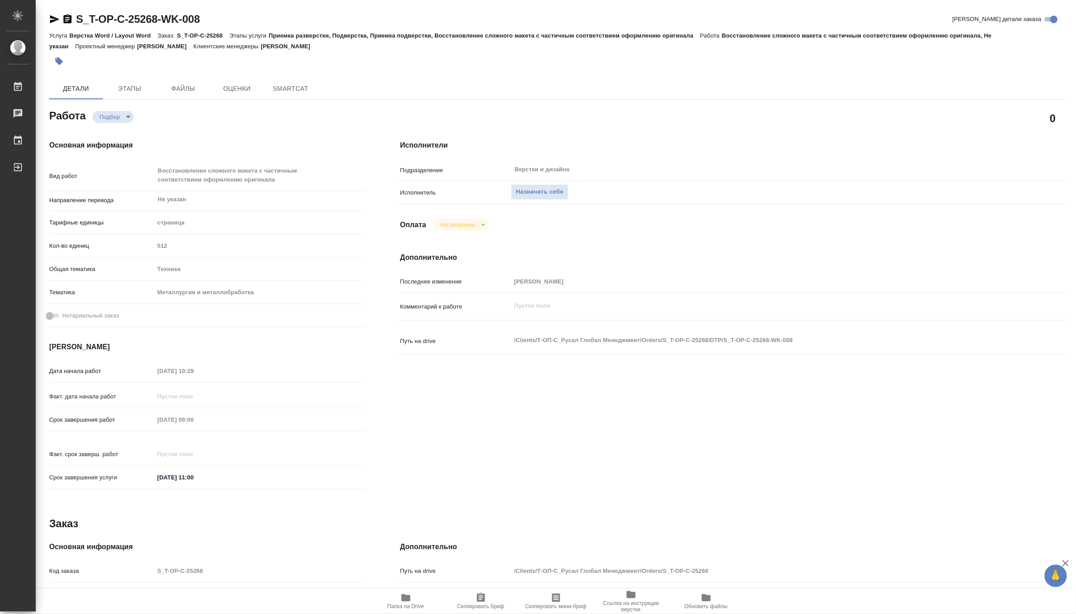
type textarea "x"
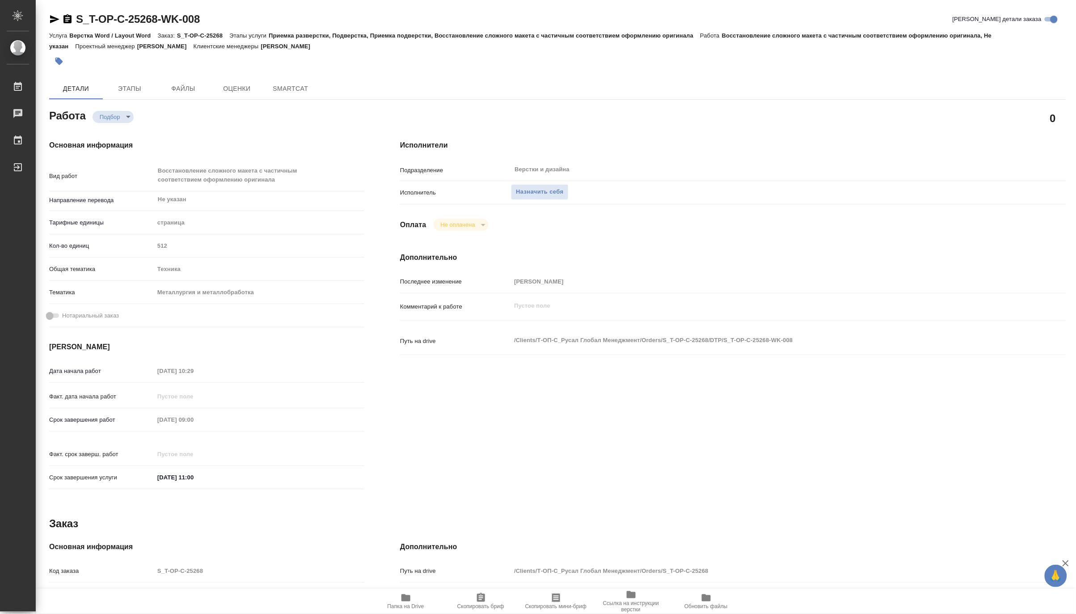
type textarea "x"
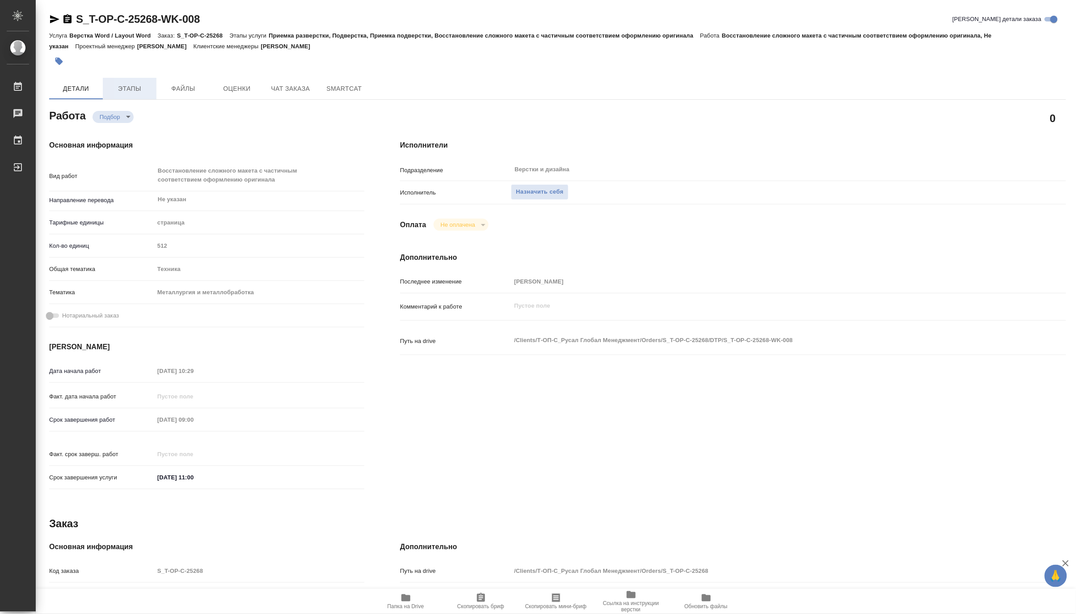
type textarea "x"
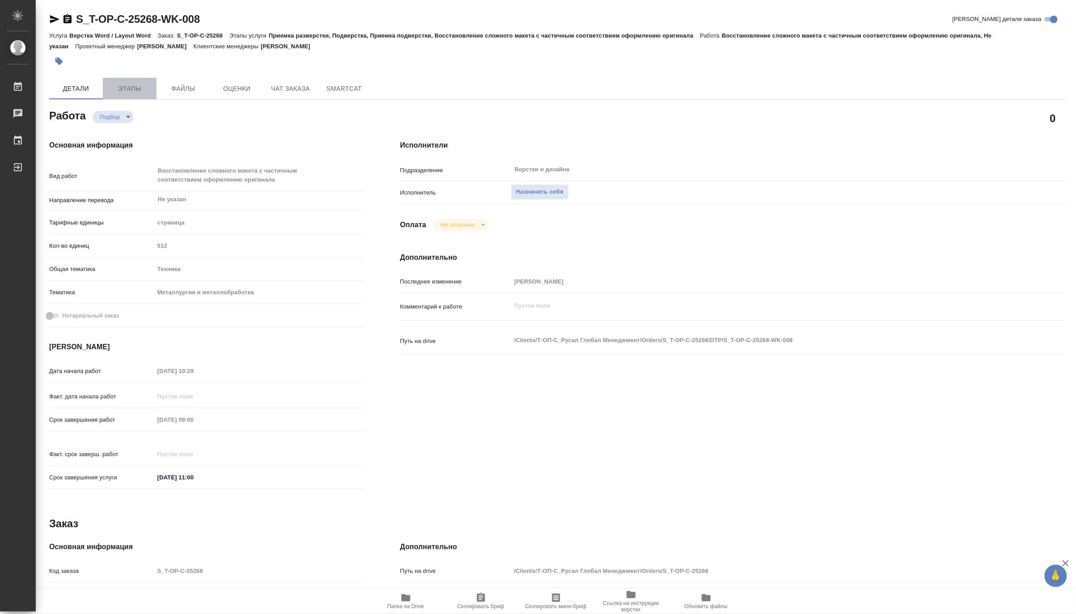
click at [136, 93] on span "Этапы" at bounding box center [129, 88] width 43 height 11
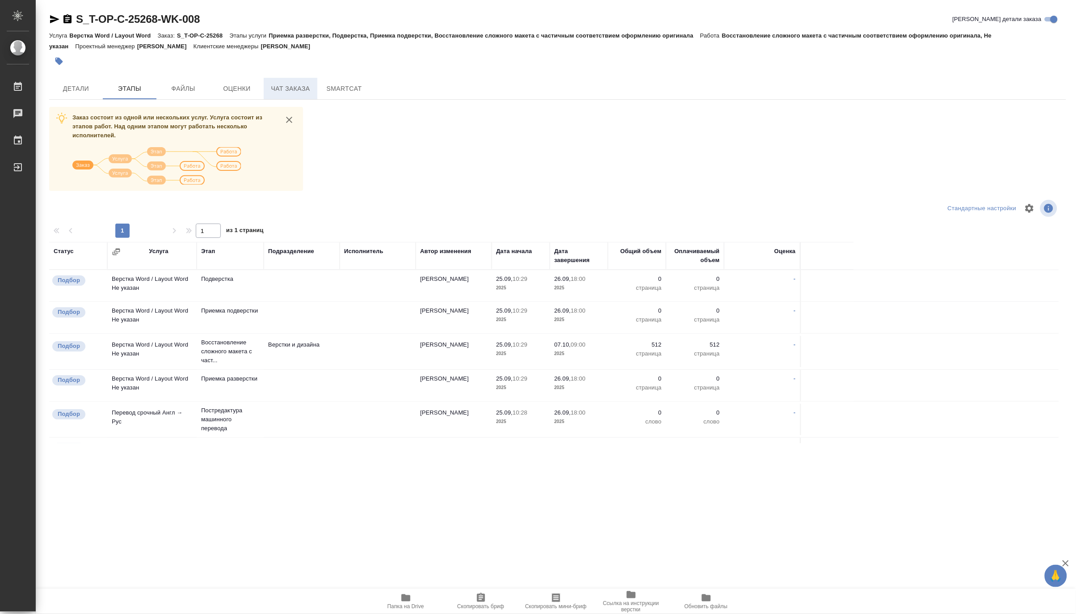
click at [276, 81] on button "Чат заказа" at bounding box center [291, 88] width 54 height 21
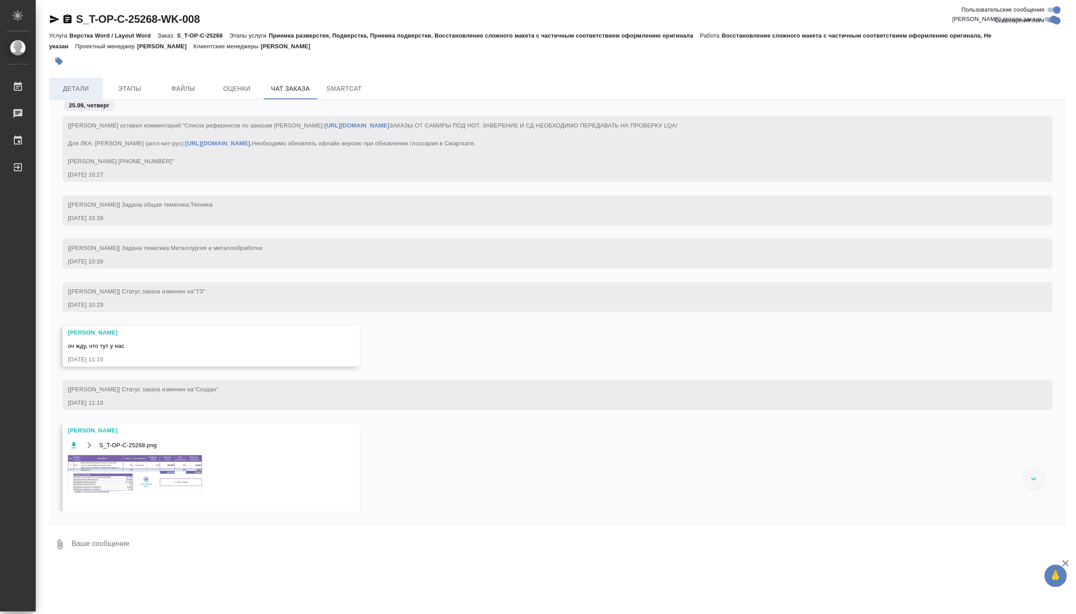
click at [91, 90] on span "Детали" at bounding box center [76, 88] width 43 height 11
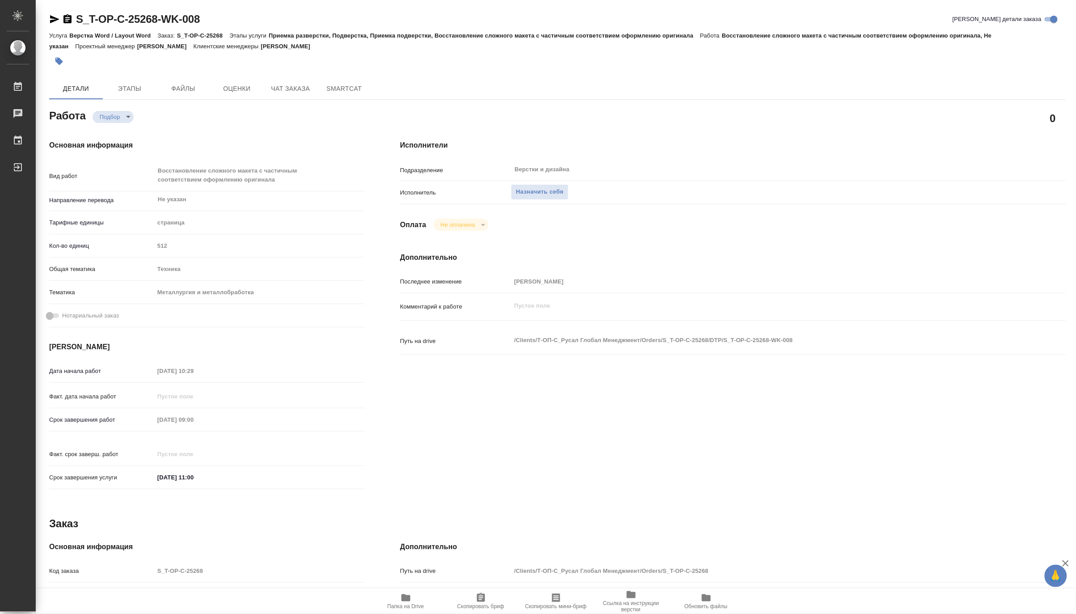
type textarea "x"
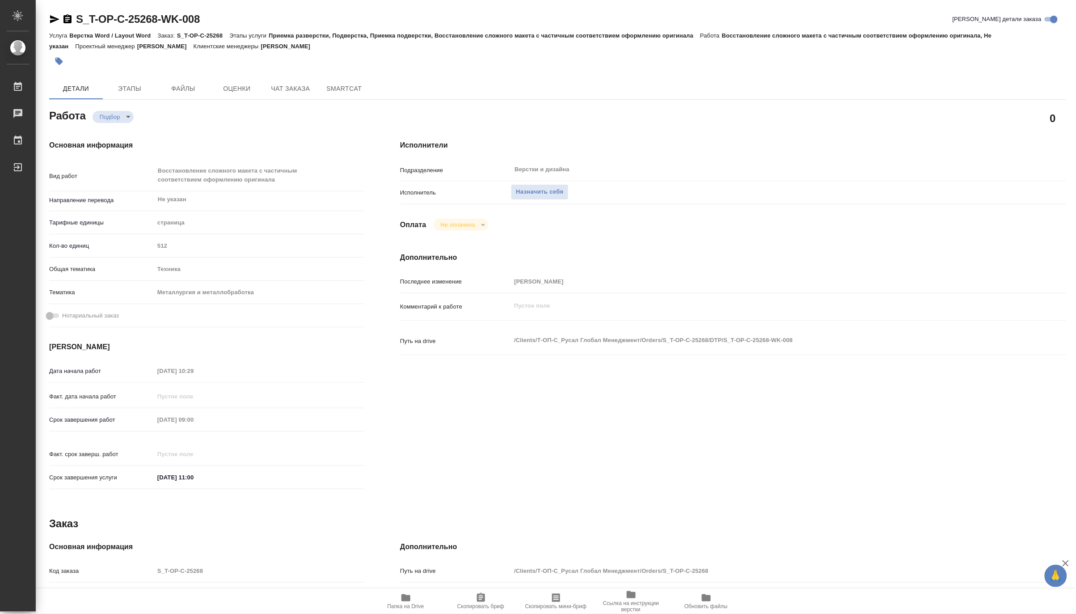
type textarea "x"
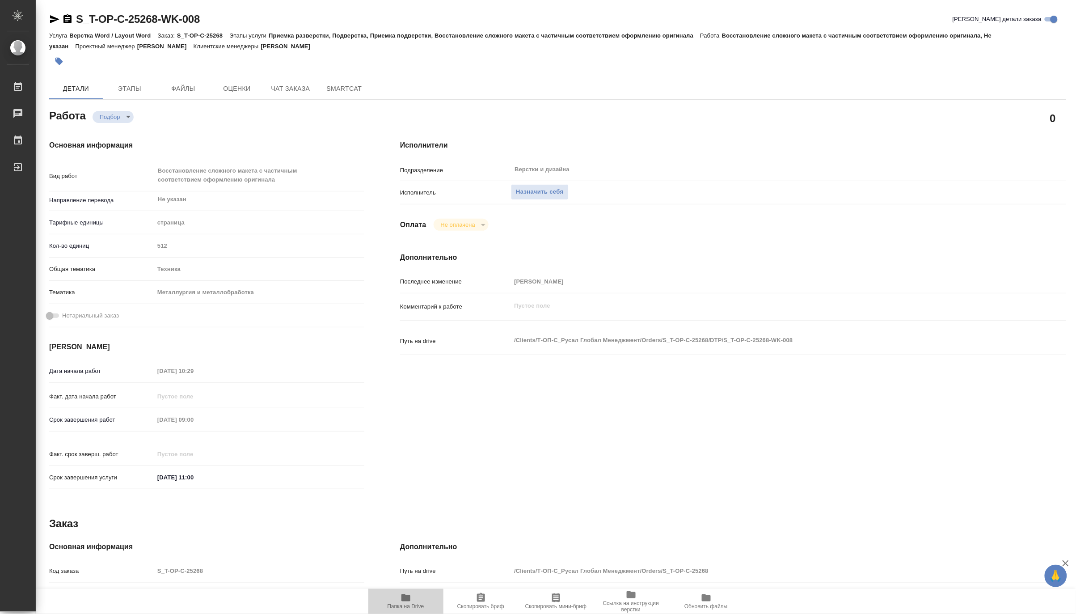
click at [413, 599] on span "Папка на Drive" at bounding box center [406, 600] width 64 height 17
